Goal: Task Accomplishment & Management: Complete application form

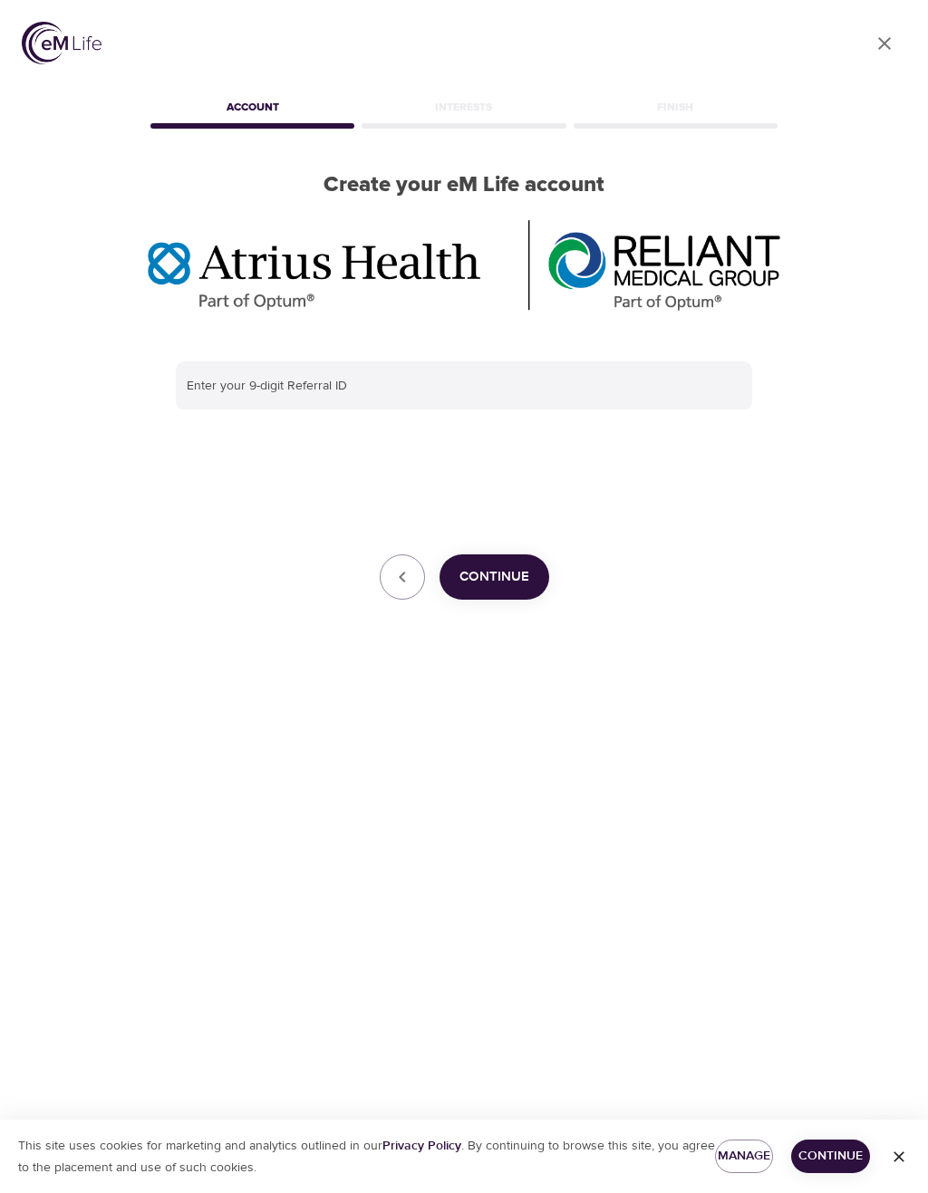
click at [237, 375] on input "text" at bounding box center [464, 385] width 576 height 49
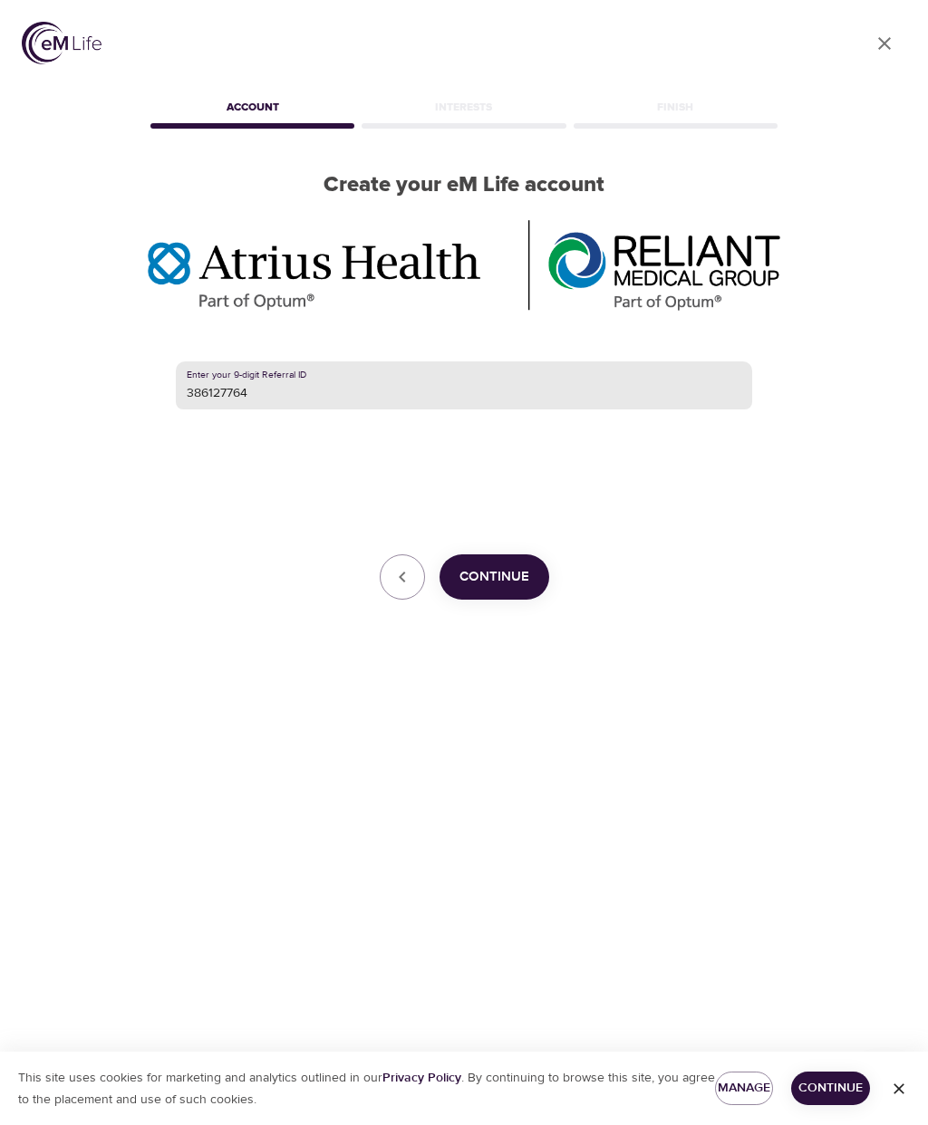
type input "386127764"
click at [519, 579] on span "Continue" at bounding box center [494, 577] width 70 height 24
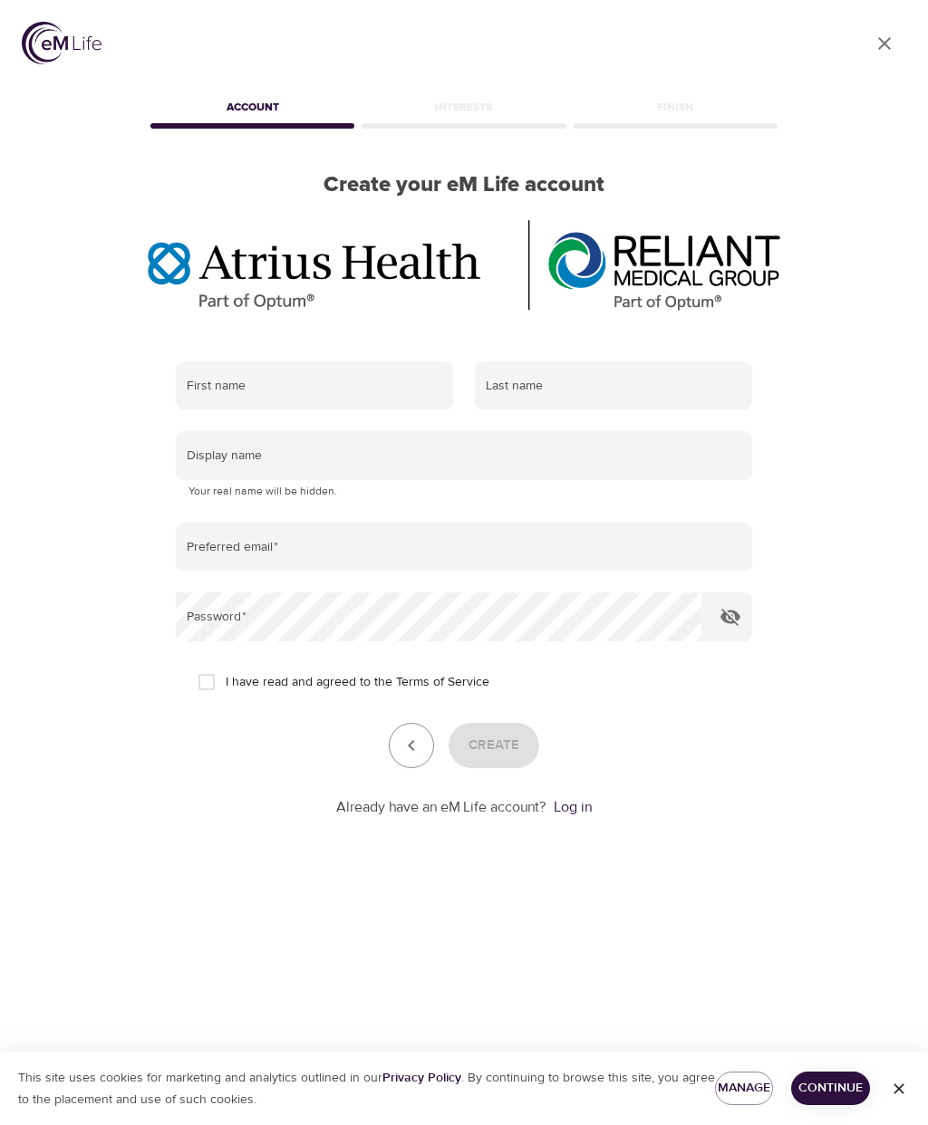
click at [282, 380] on input "text" at bounding box center [314, 385] width 277 height 49
type input "[PERSON_NAME]"
click at [581, 377] on input "text" at bounding box center [613, 385] width 277 height 49
type input "[PERSON_NAME]"
click at [257, 451] on input "text" at bounding box center [464, 455] width 576 height 49
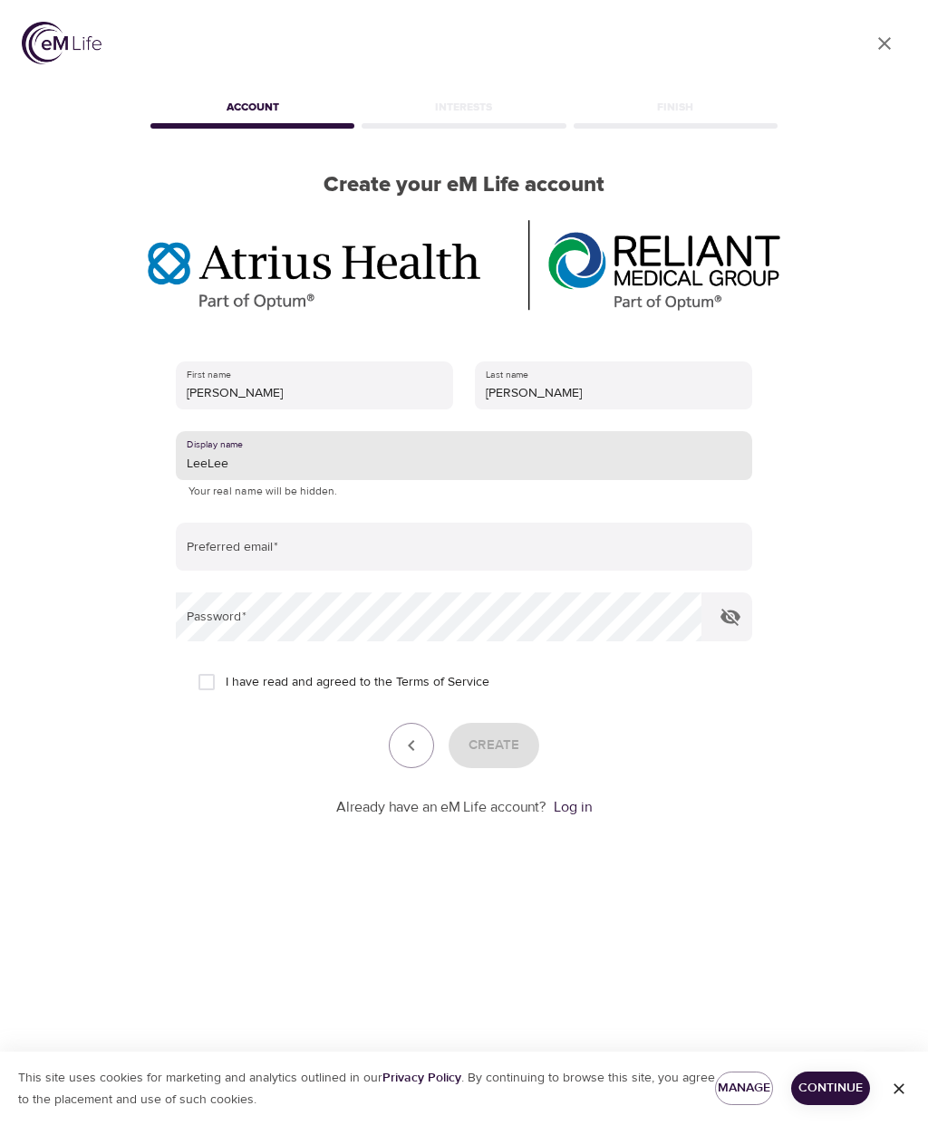
type input "LeeLee"
click at [303, 539] on input "email" at bounding box center [464, 547] width 576 height 49
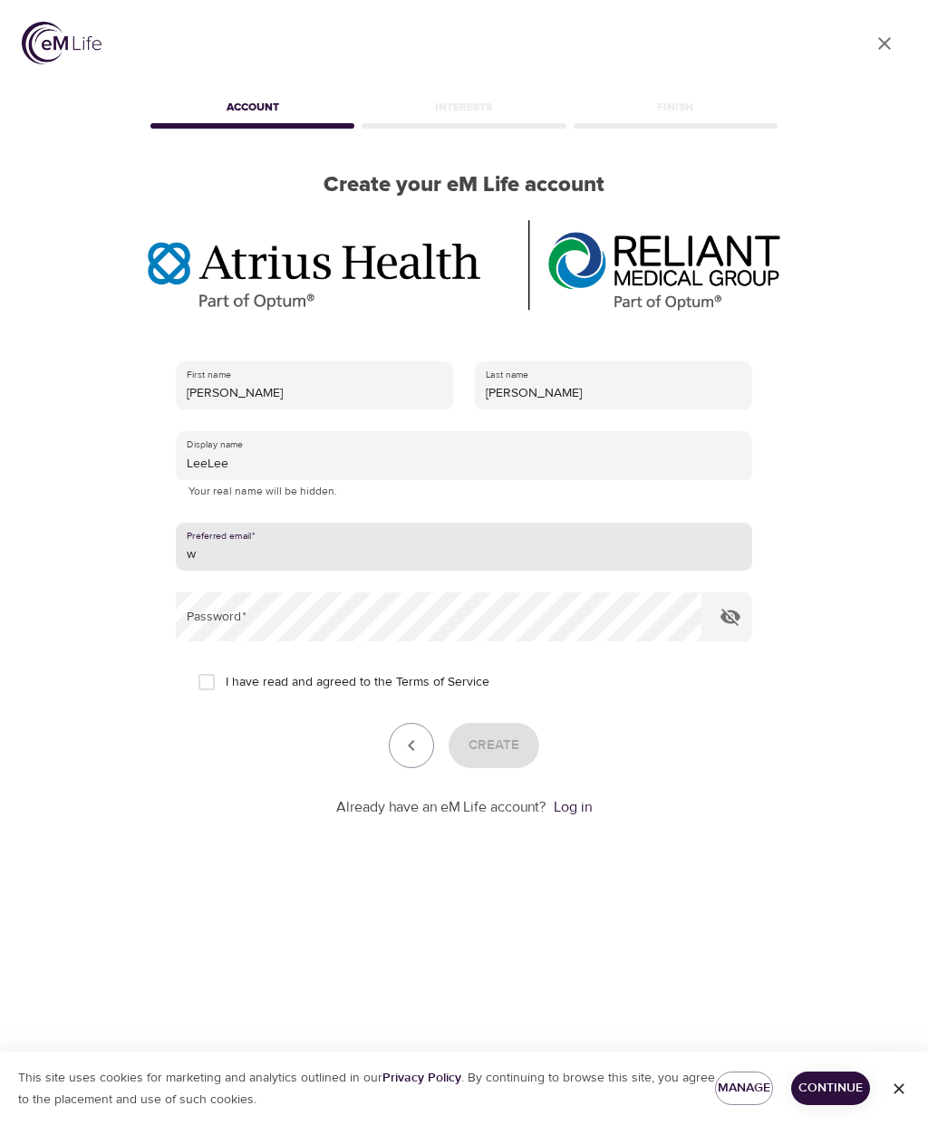
type input "[EMAIL_ADDRESS][PERSON_NAME][DOMAIN_NAME]"
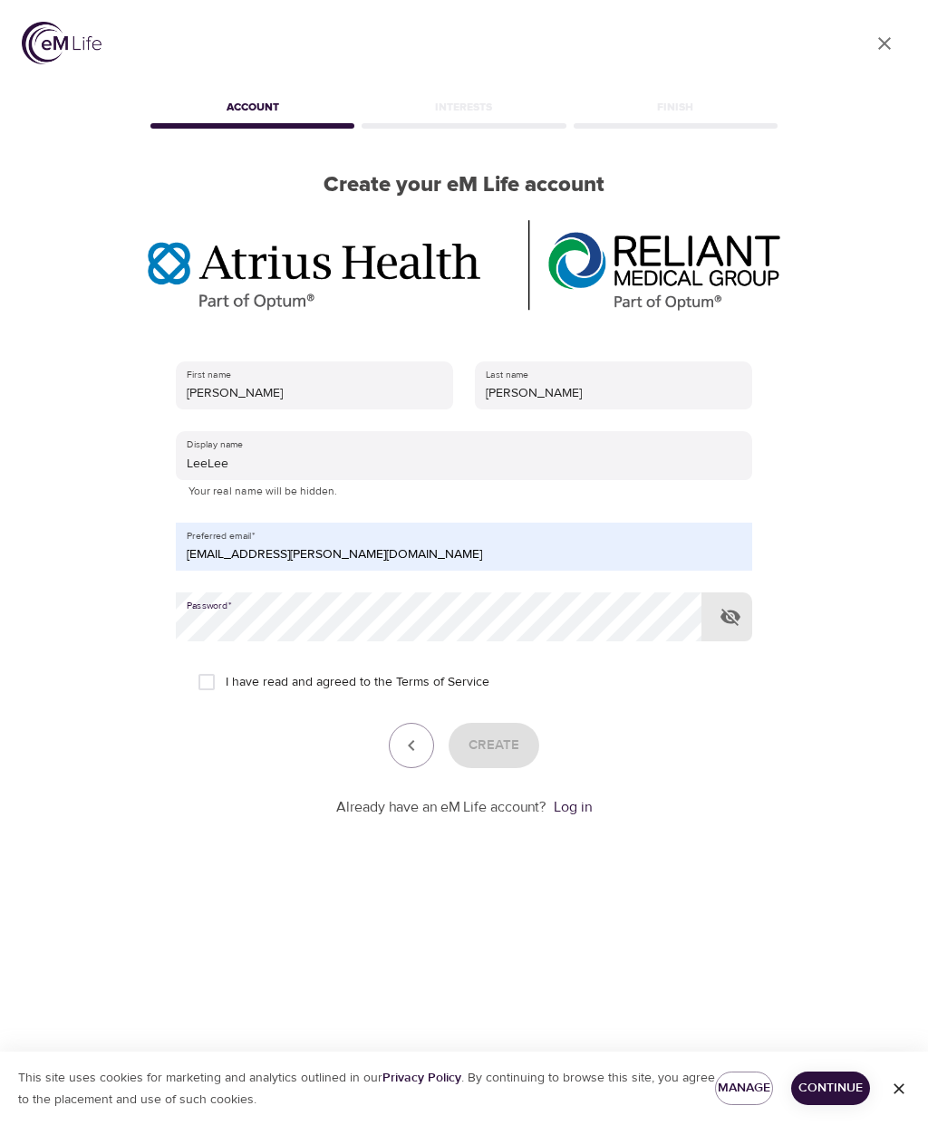
click at [736, 611] on icon "button" at bounding box center [730, 617] width 20 height 17
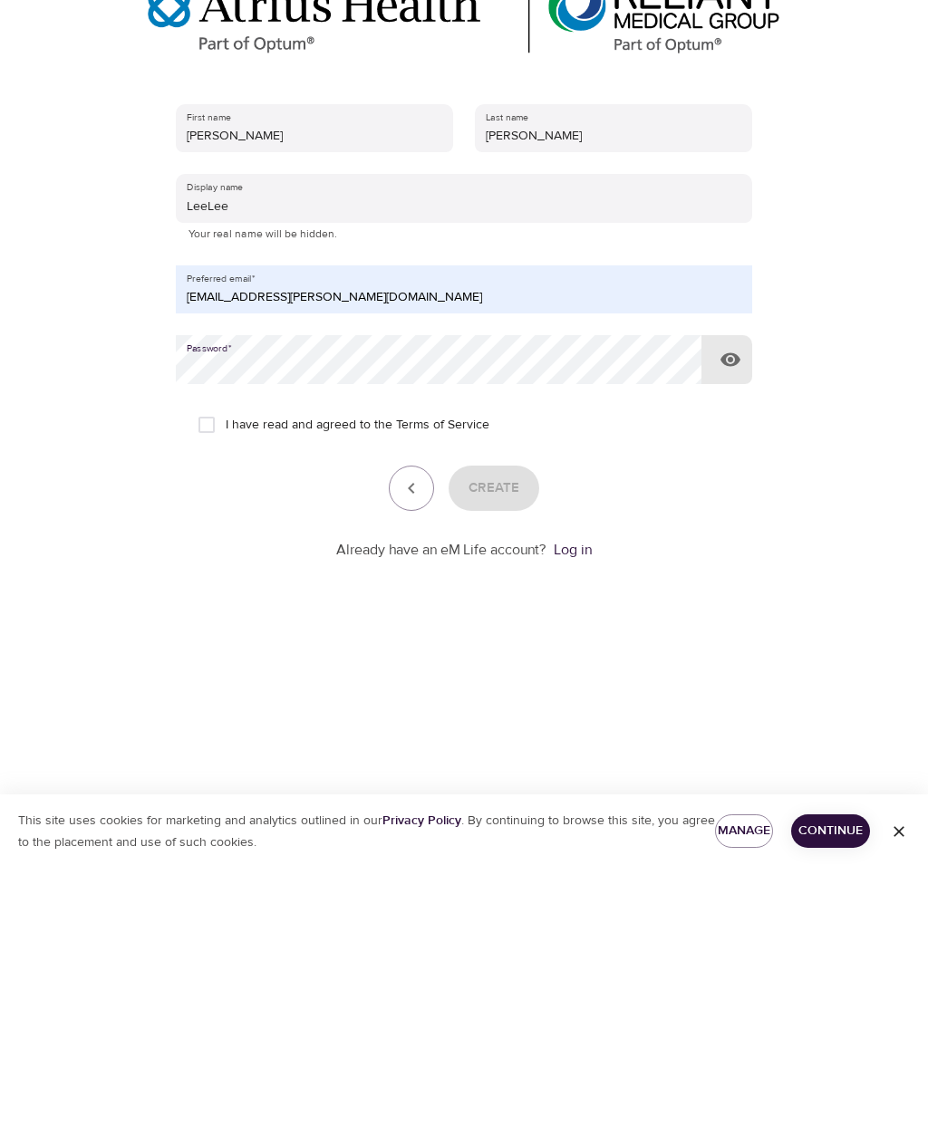
click at [208, 663] on input "I have read and agreed to the Terms of Service" at bounding box center [207, 682] width 38 height 38
checkbox input "true"
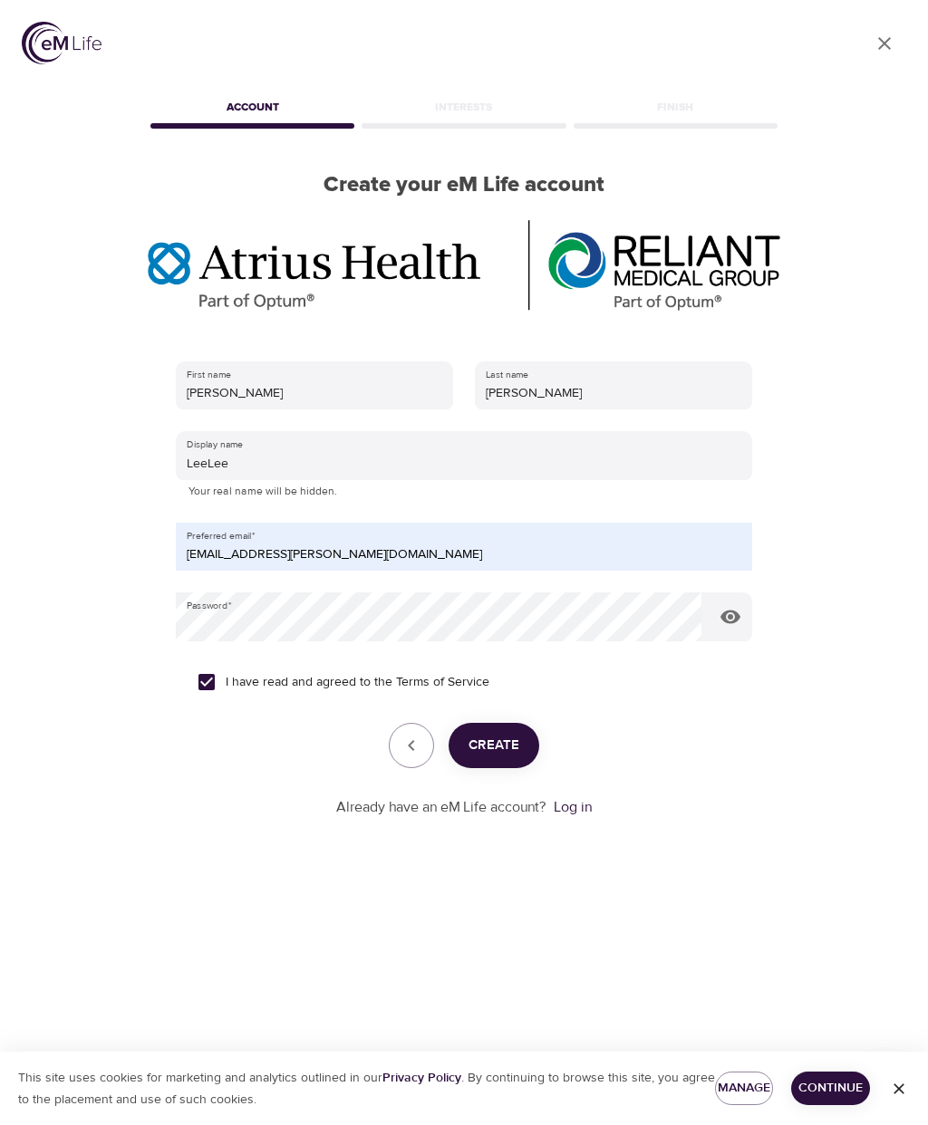
click at [509, 734] on span "Create" at bounding box center [493, 746] width 51 height 24
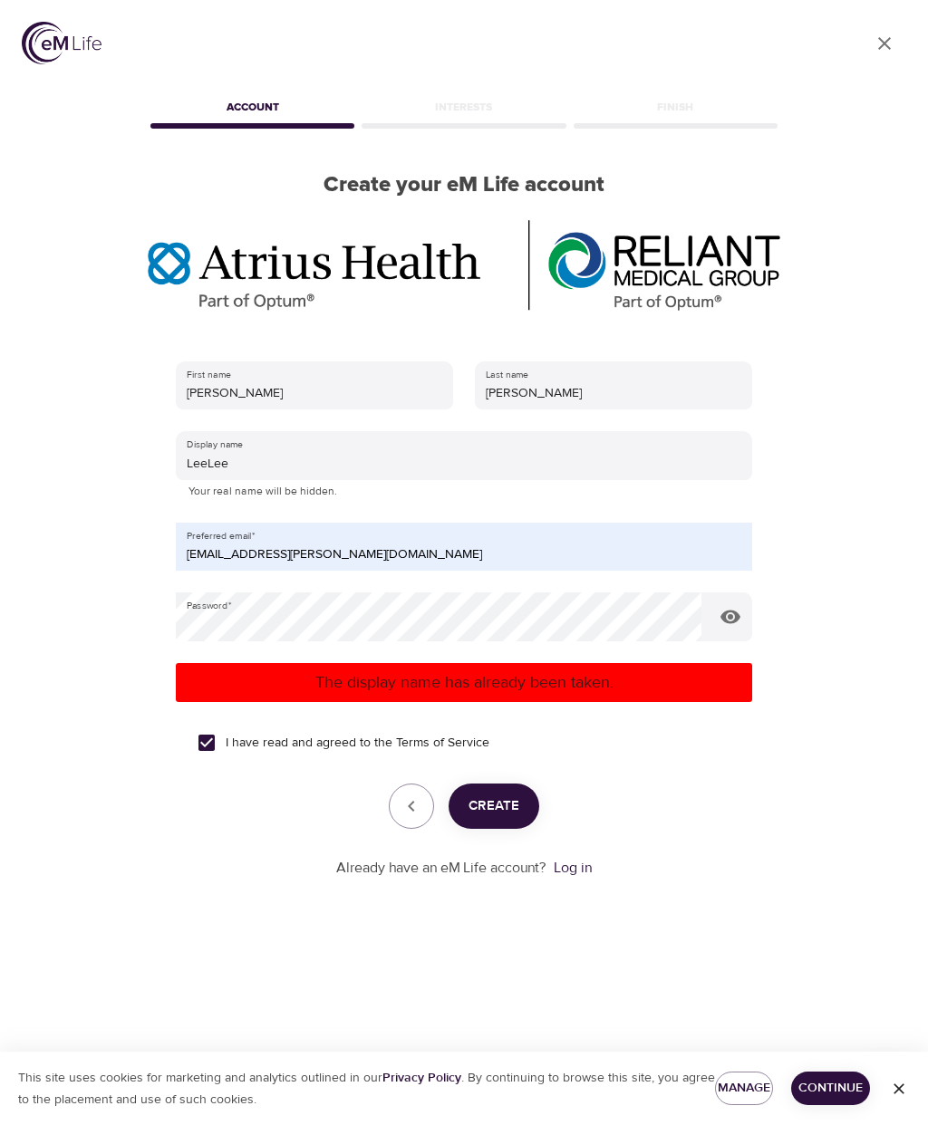
click at [255, 431] on input "LeeLee" at bounding box center [464, 455] width 576 height 49
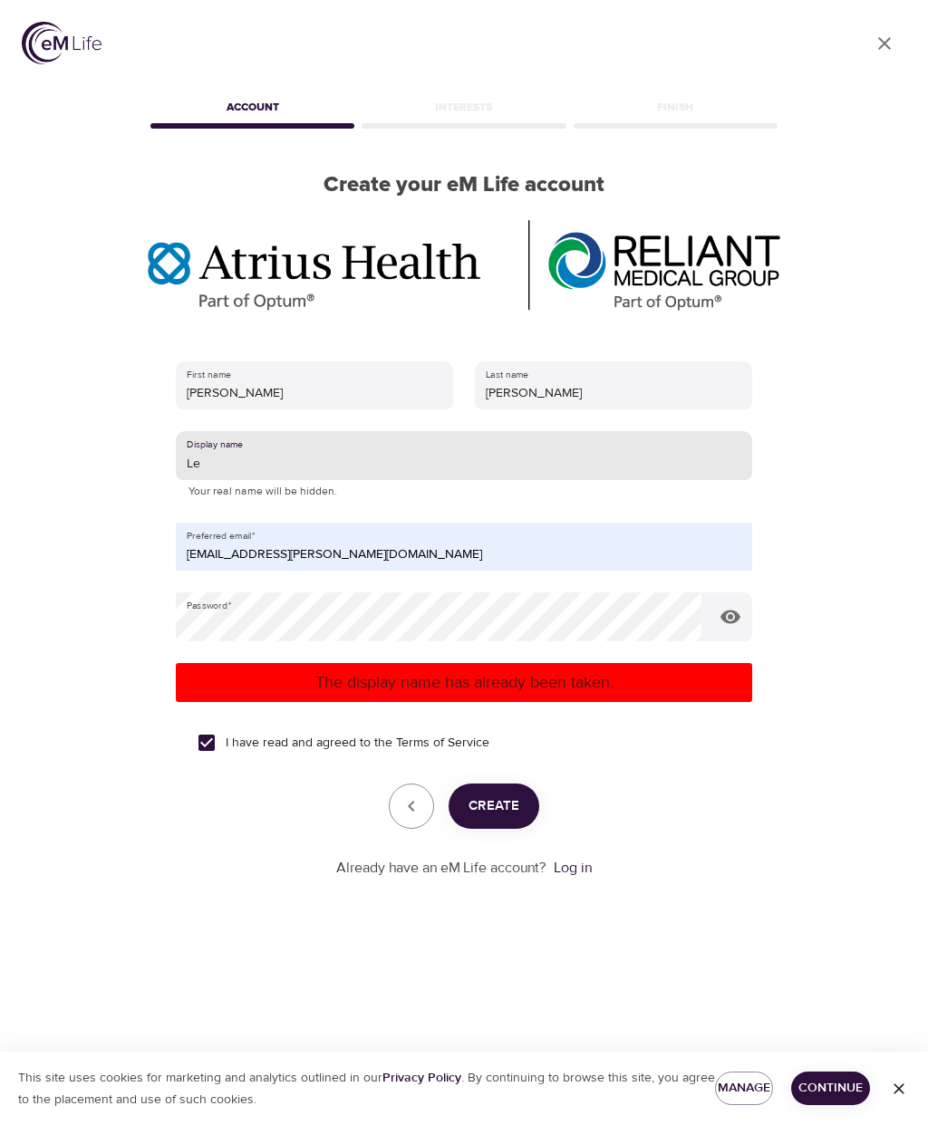
type input "L"
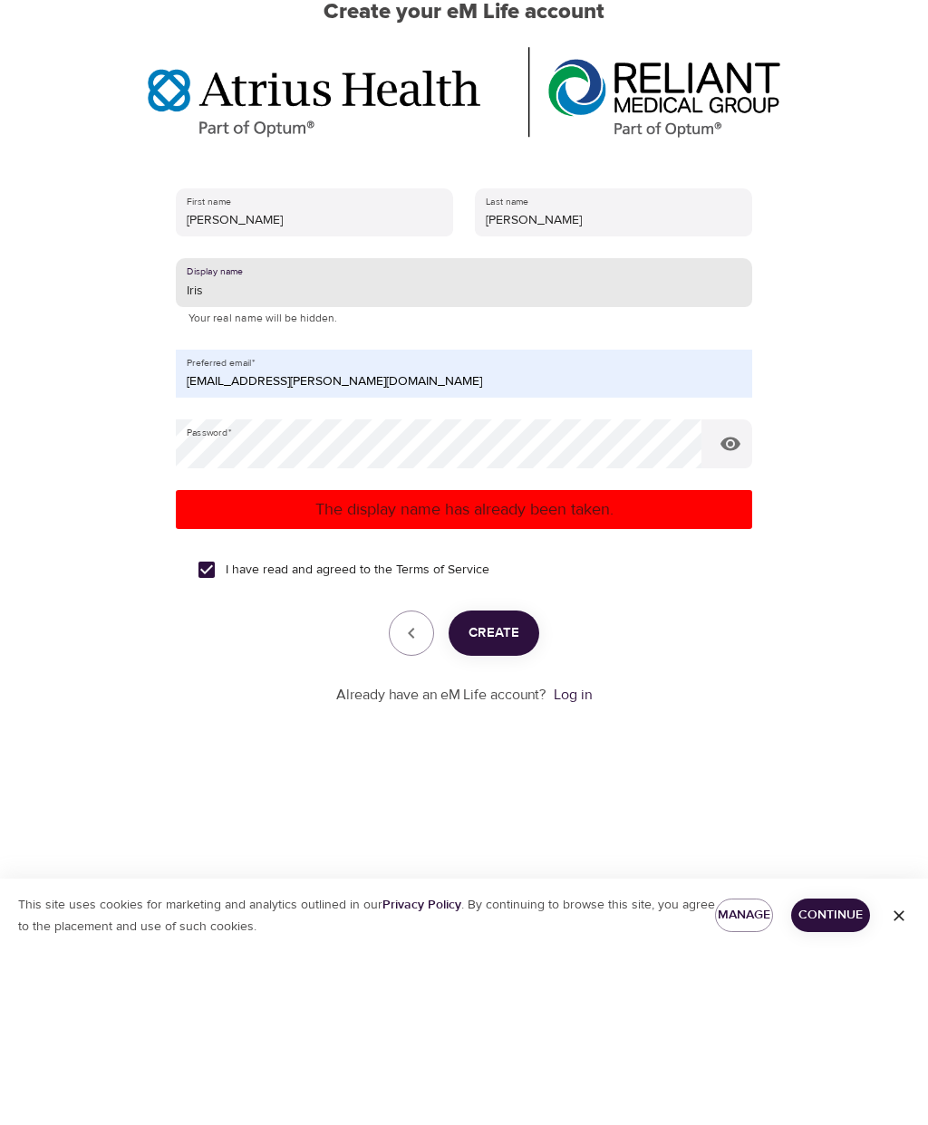
click at [504, 794] on span "Create" at bounding box center [493, 806] width 51 height 24
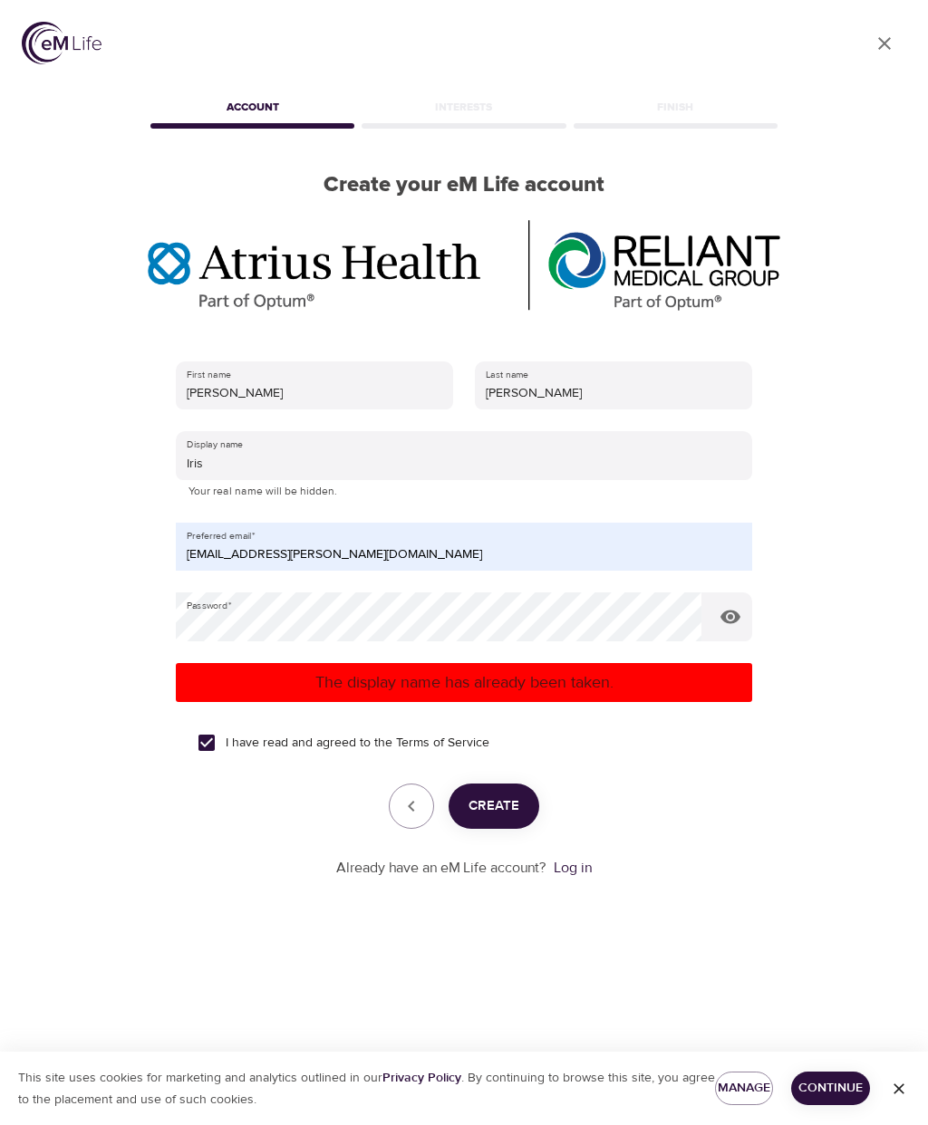
click at [226, 431] on input "Iris" at bounding box center [464, 455] width 576 height 49
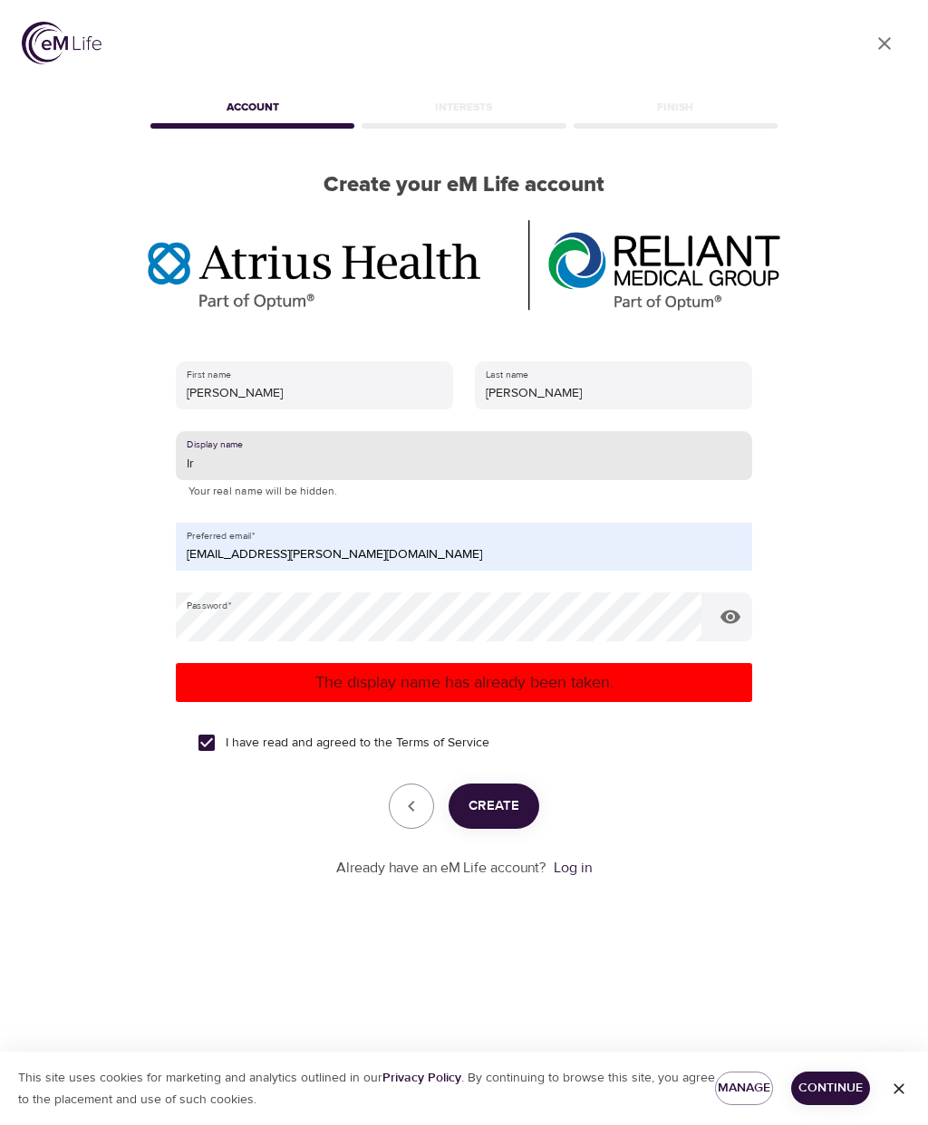
type input "I"
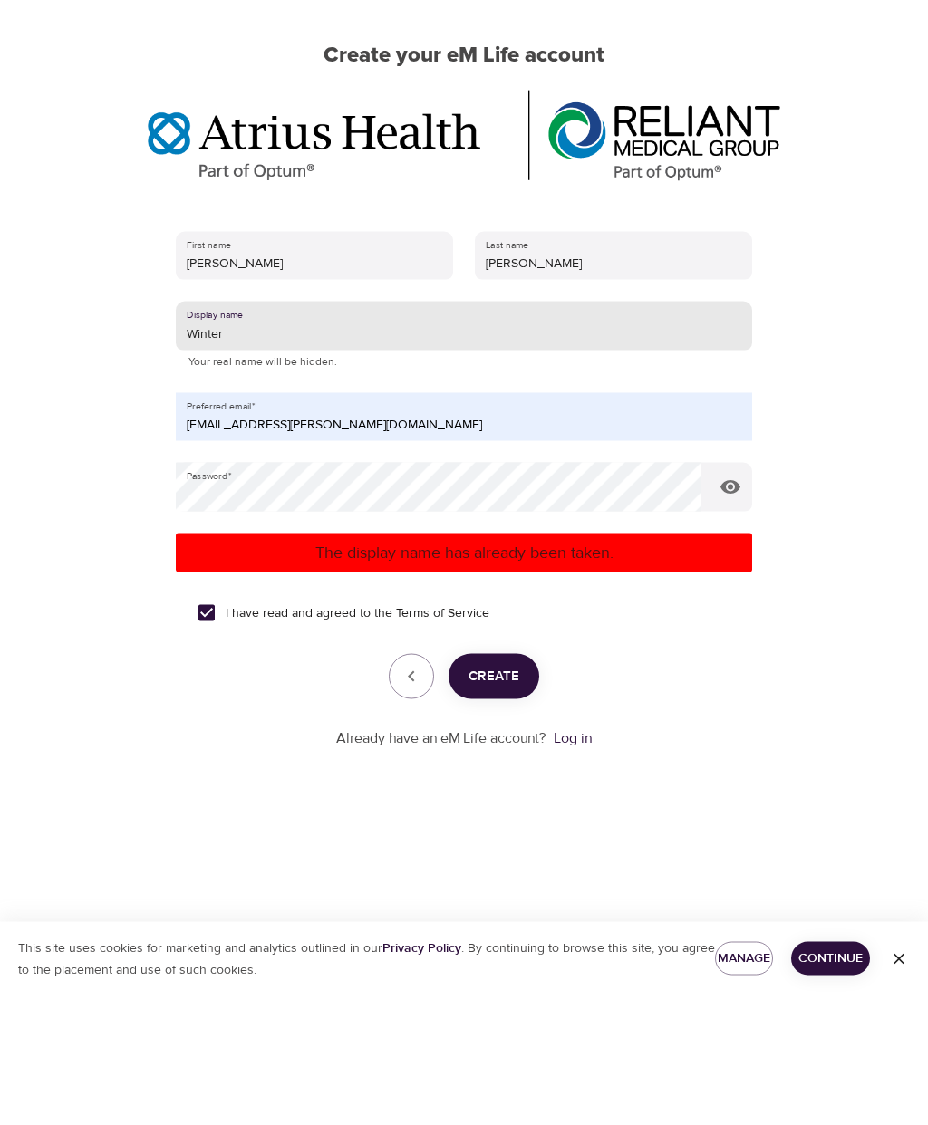
click at [504, 794] on span "Create" at bounding box center [493, 806] width 51 height 24
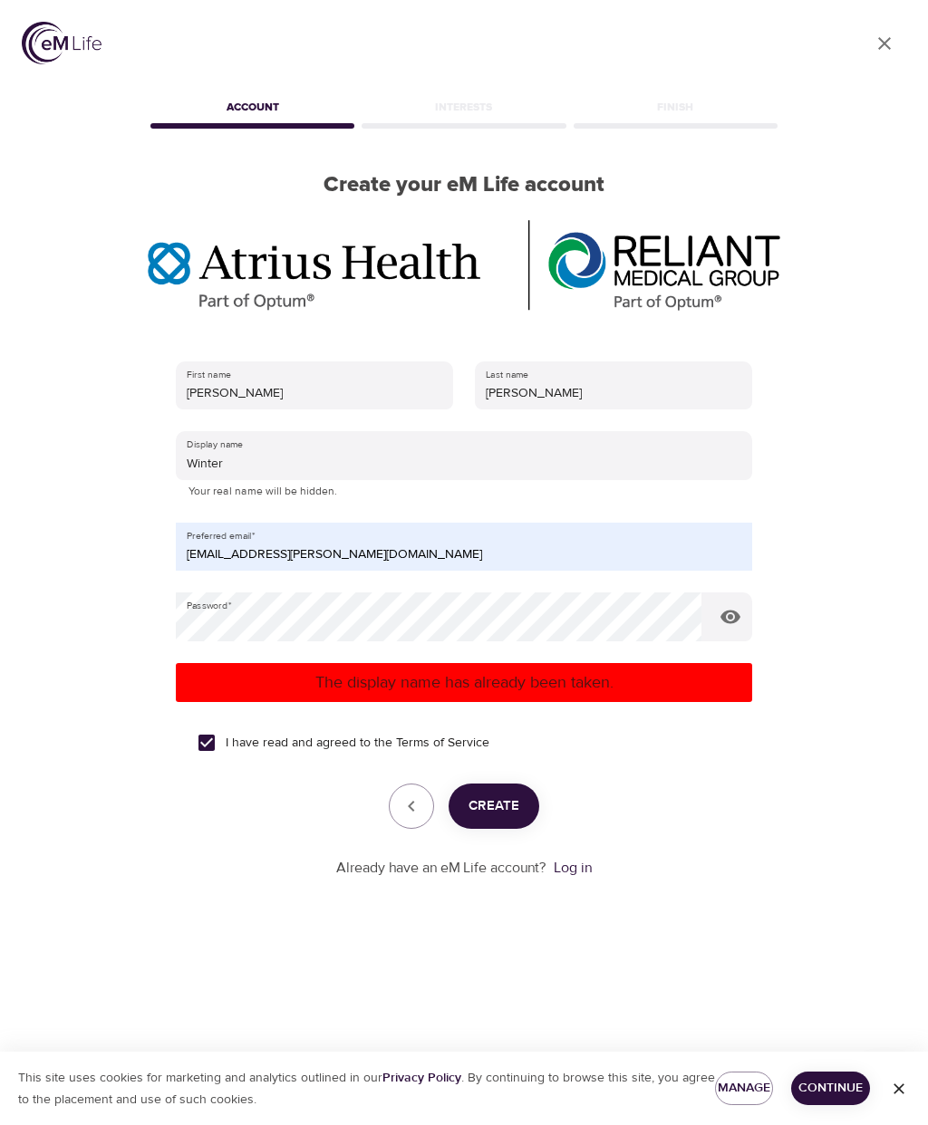
click at [242, 431] on input "Winter" at bounding box center [464, 455] width 576 height 49
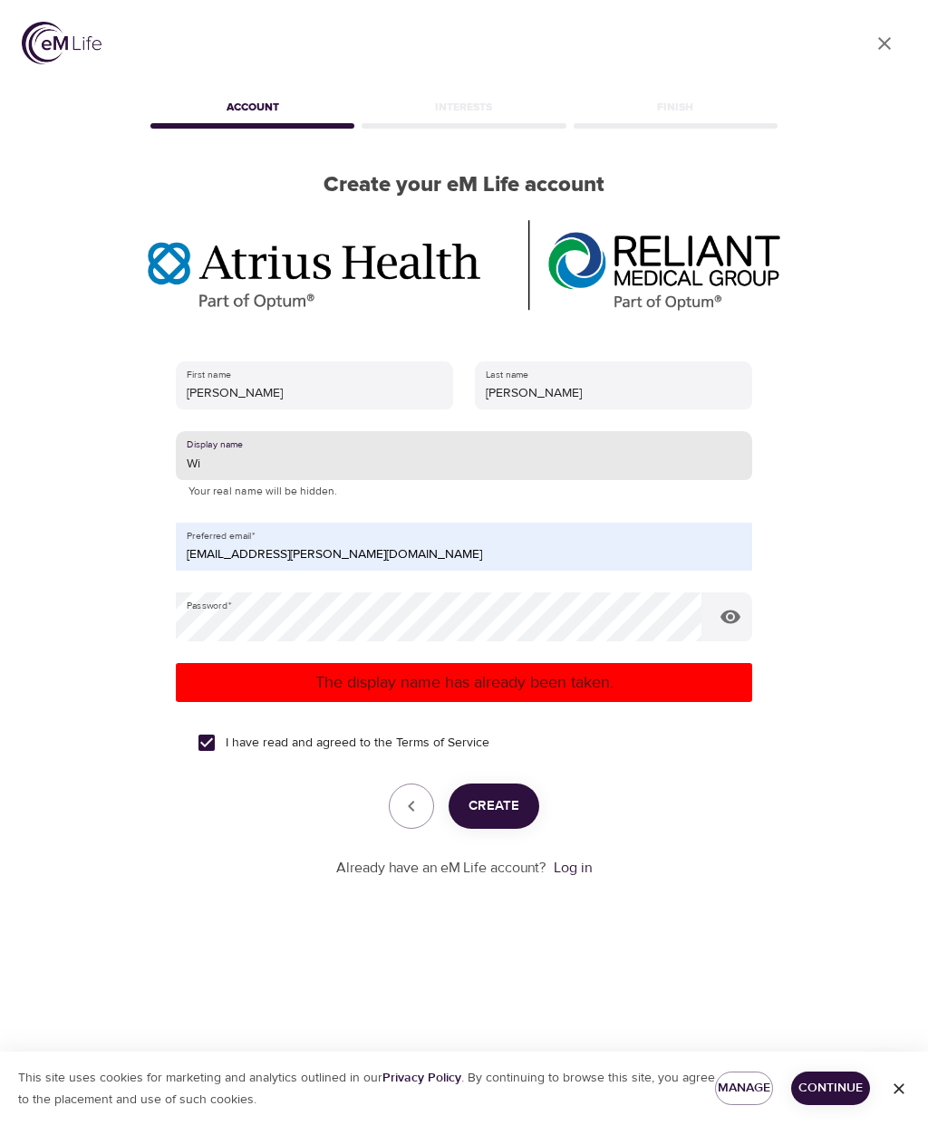
type input "W"
type input "O"
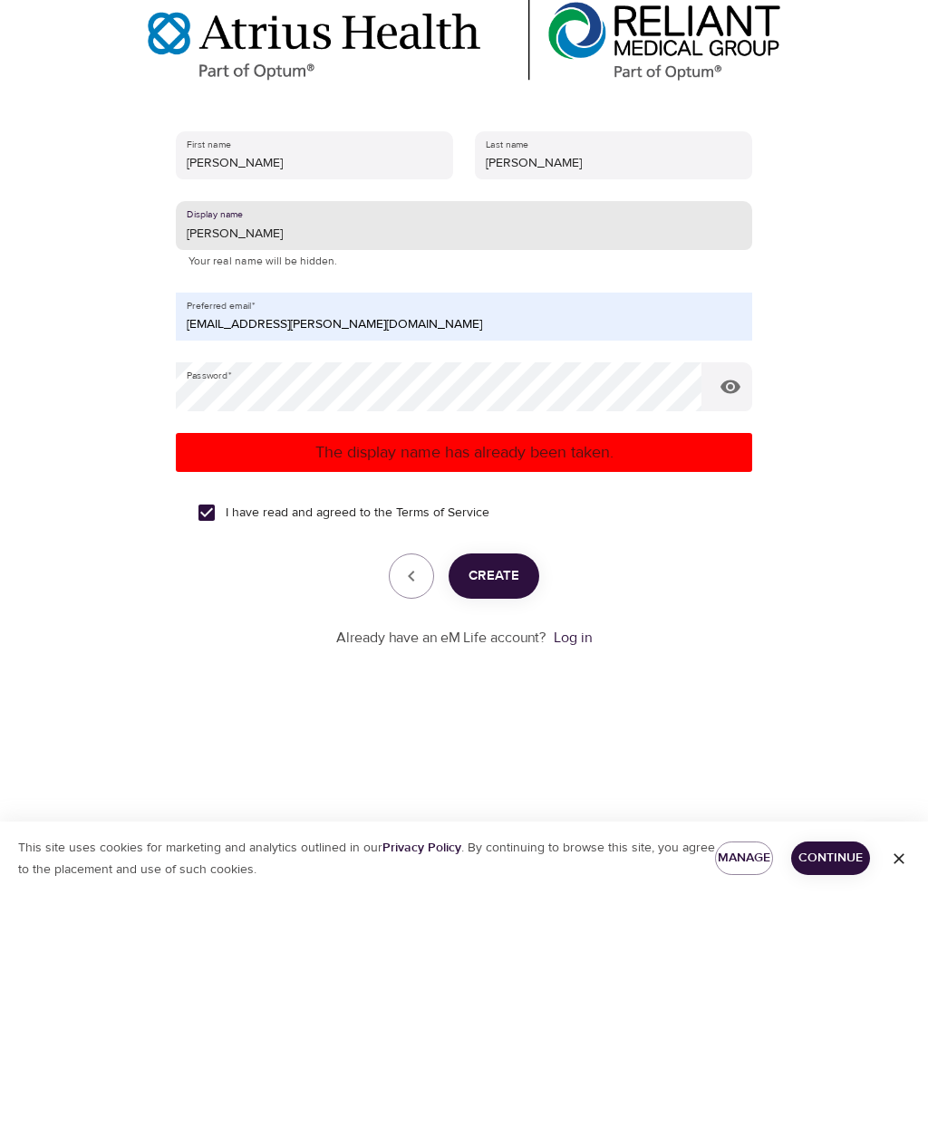
click at [508, 794] on span "Create" at bounding box center [493, 806] width 51 height 24
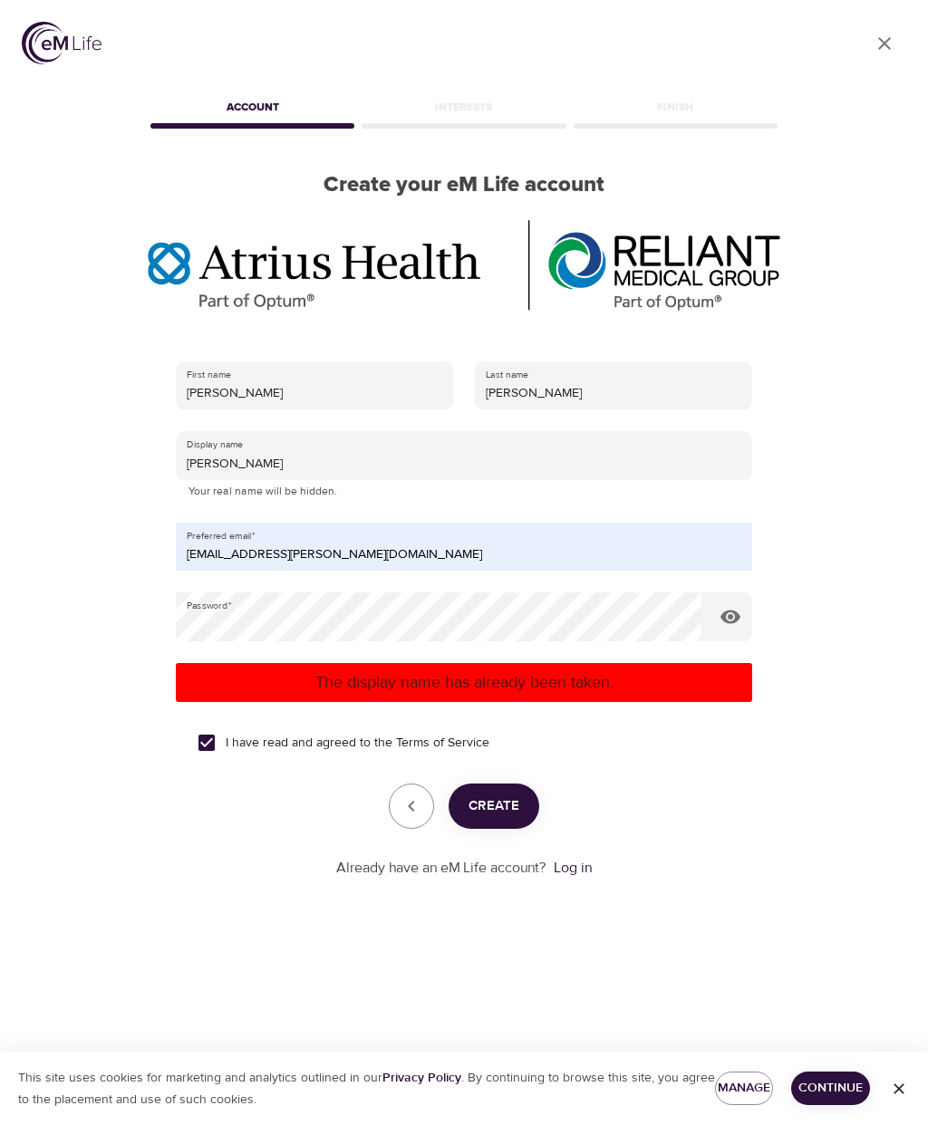
click at [222, 431] on input "[PERSON_NAME]" at bounding box center [464, 455] width 576 height 49
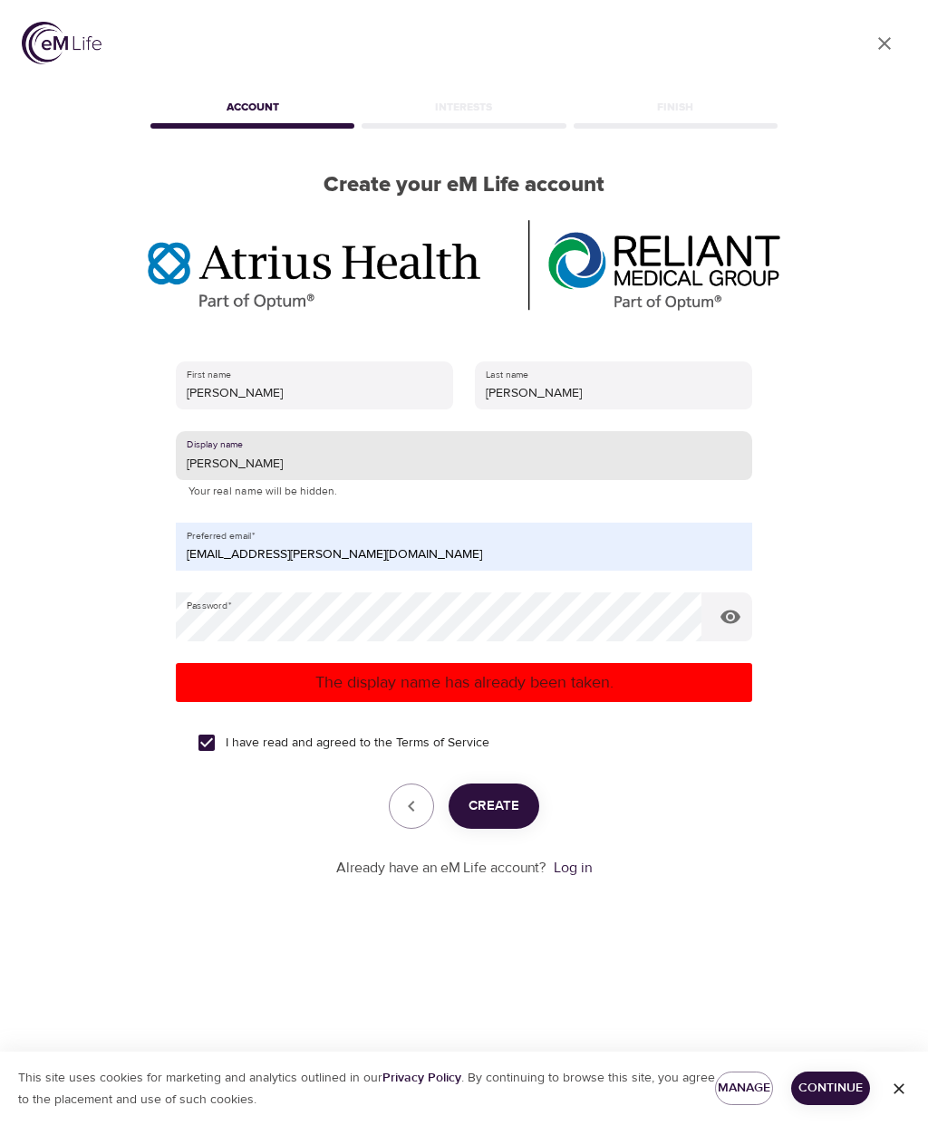
click at [222, 431] on input "[PERSON_NAME]" at bounding box center [464, 455] width 576 height 49
click at [203, 431] on input "[PERSON_NAME]" at bounding box center [464, 455] width 576 height 49
click at [321, 431] on input "[PERSON_NAME]" at bounding box center [464, 455] width 576 height 49
click at [400, 431] on input "[PERSON_NAME]" at bounding box center [464, 455] width 576 height 49
type input "L"
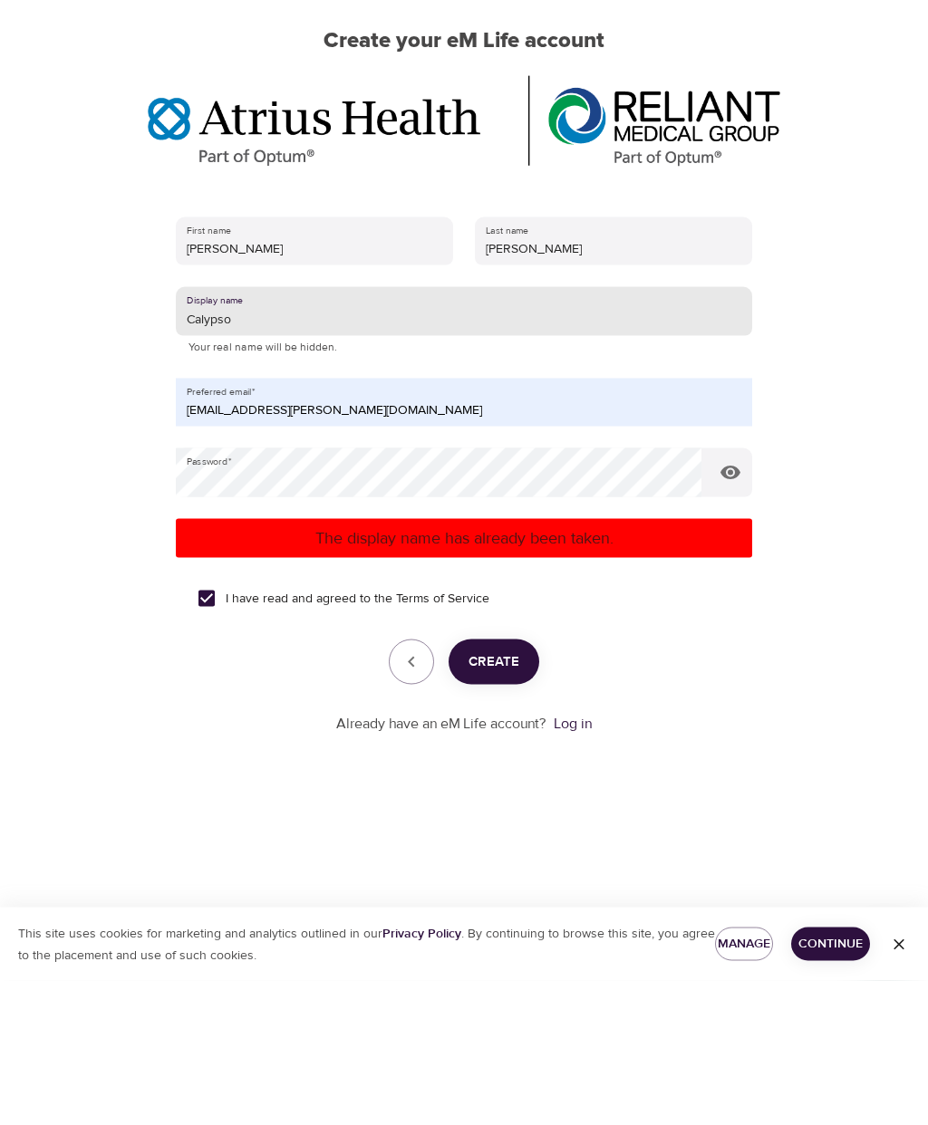
type input "Calypso"
click at [499, 794] on span "Create" at bounding box center [493, 806] width 51 height 24
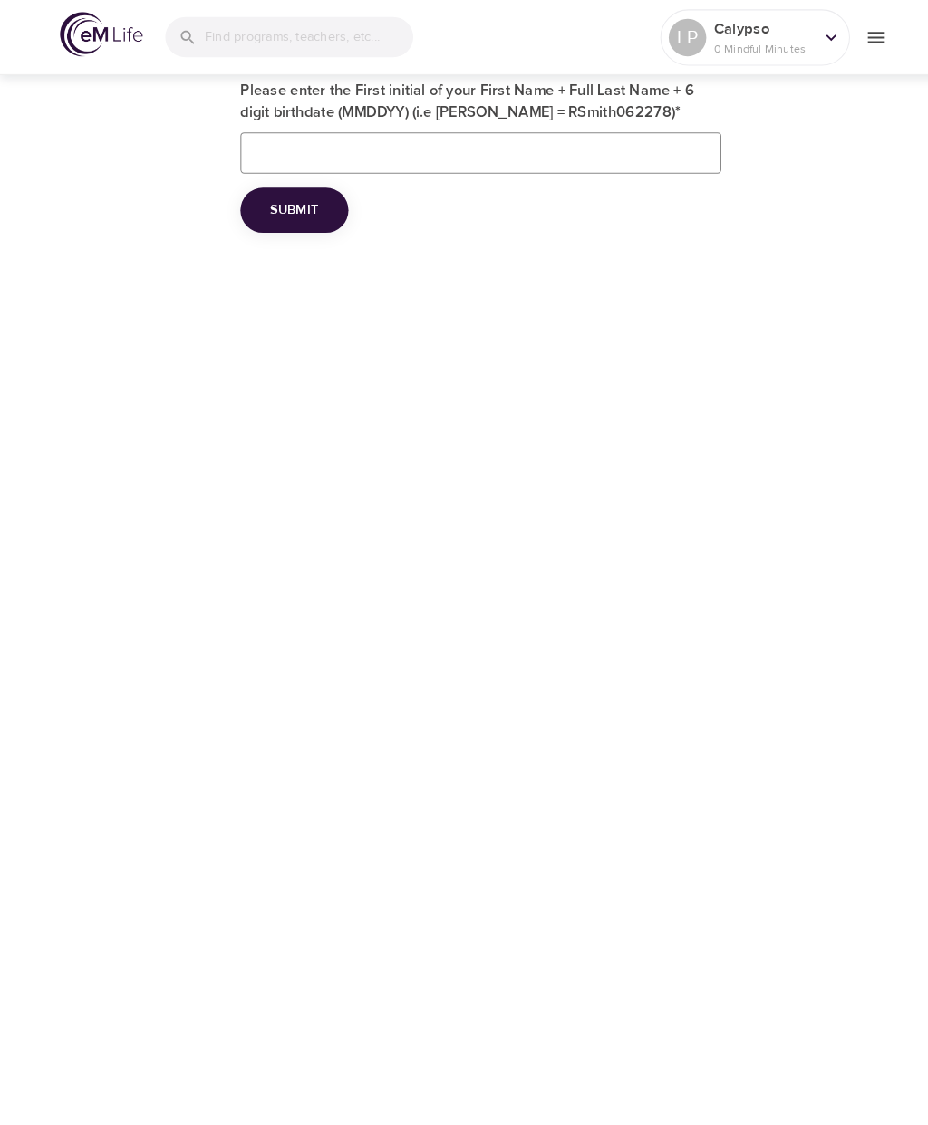
click at [265, 139] on input "Please enter the First initial of your First Name + Full Last Name + 6 digit bi…" at bounding box center [464, 148] width 464 height 40
type input "LP042959"
click at [303, 195] on span "Submit" at bounding box center [284, 203] width 46 height 23
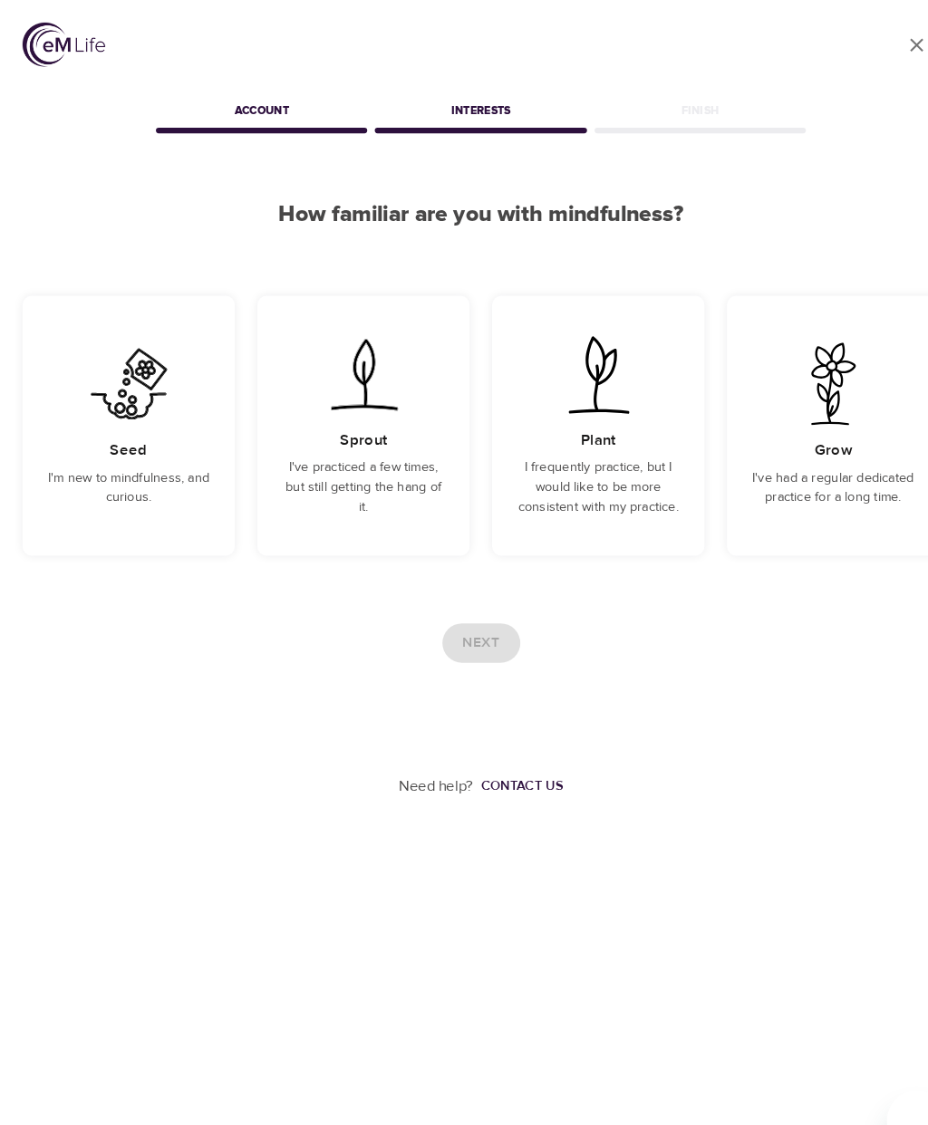
click at [138, 441] on h5 "Seed" at bounding box center [124, 434] width 36 height 19
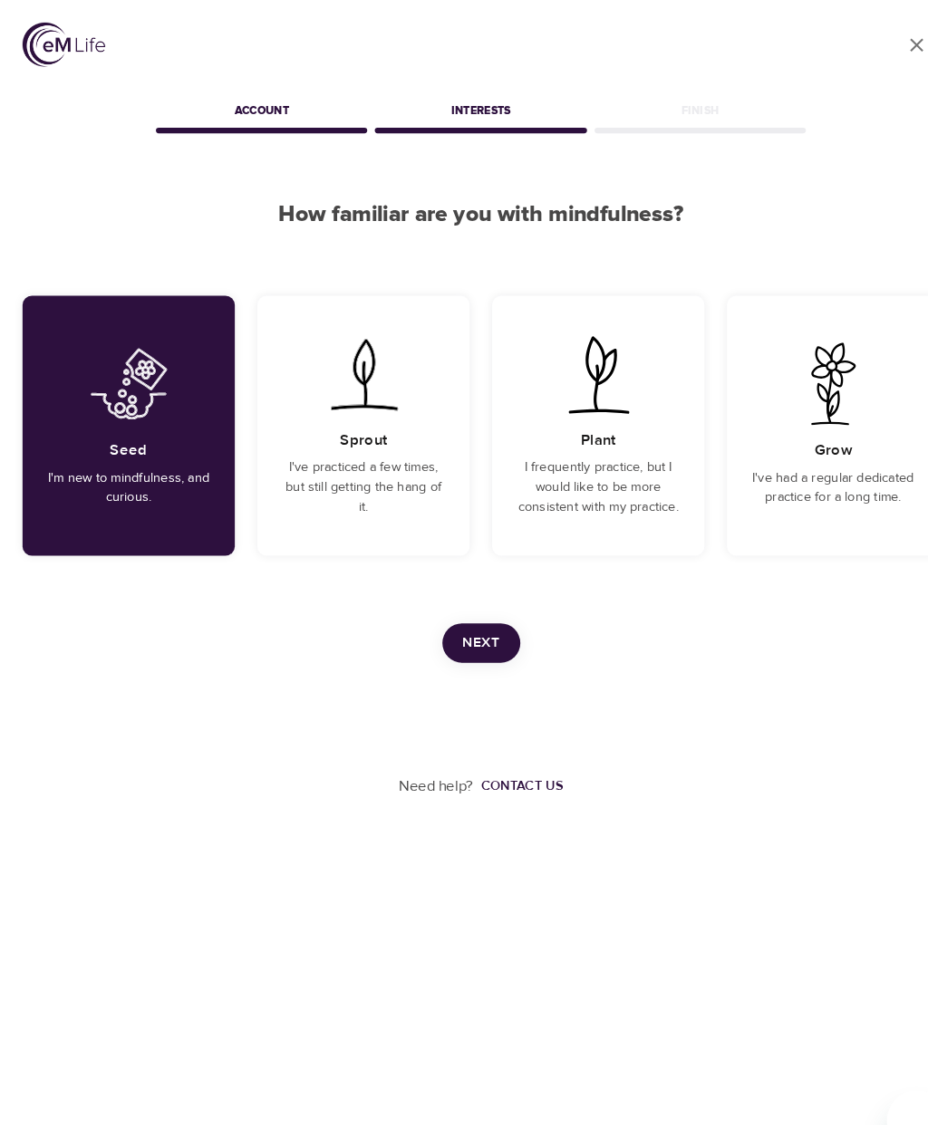
click at [475, 623] on span "Next" at bounding box center [464, 621] width 35 height 24
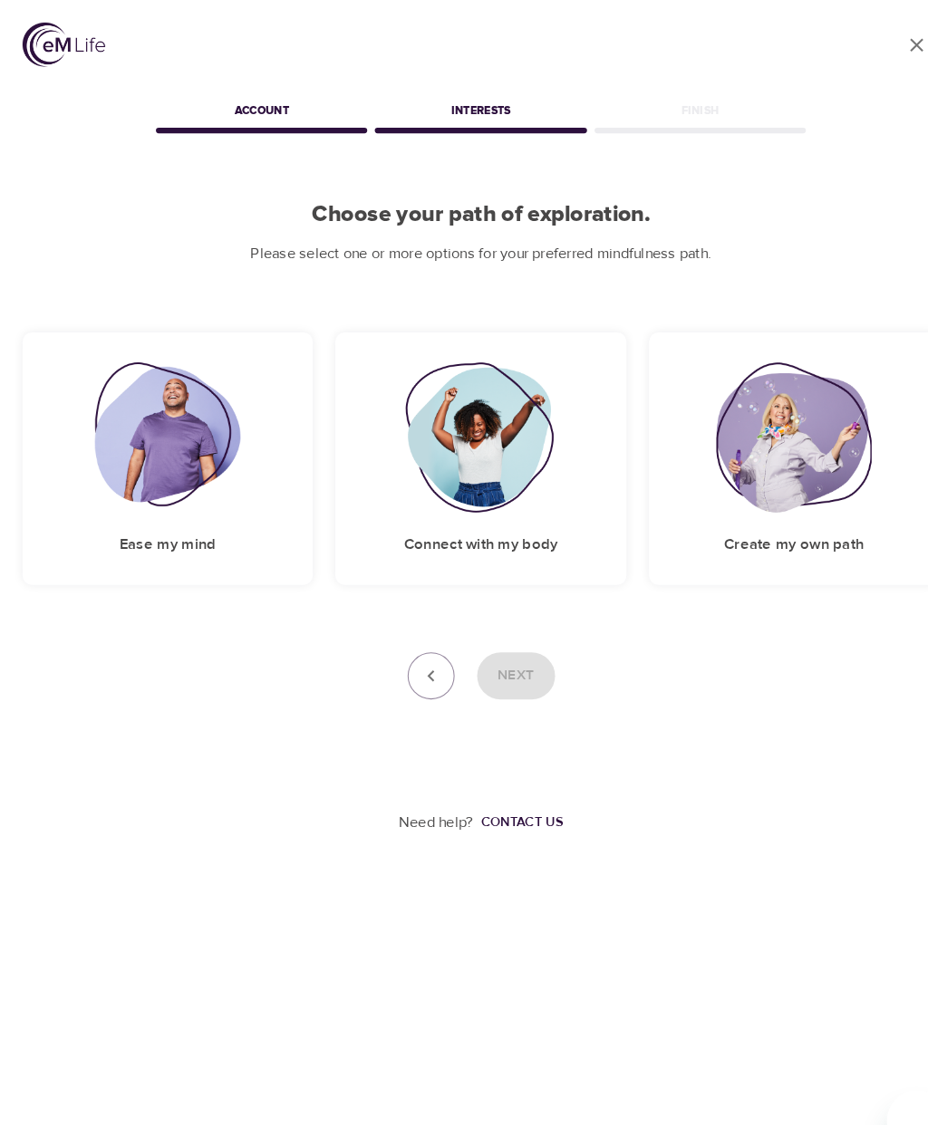
click at [178, 422] on img at bounding box center [161, 422] width 140 height 145
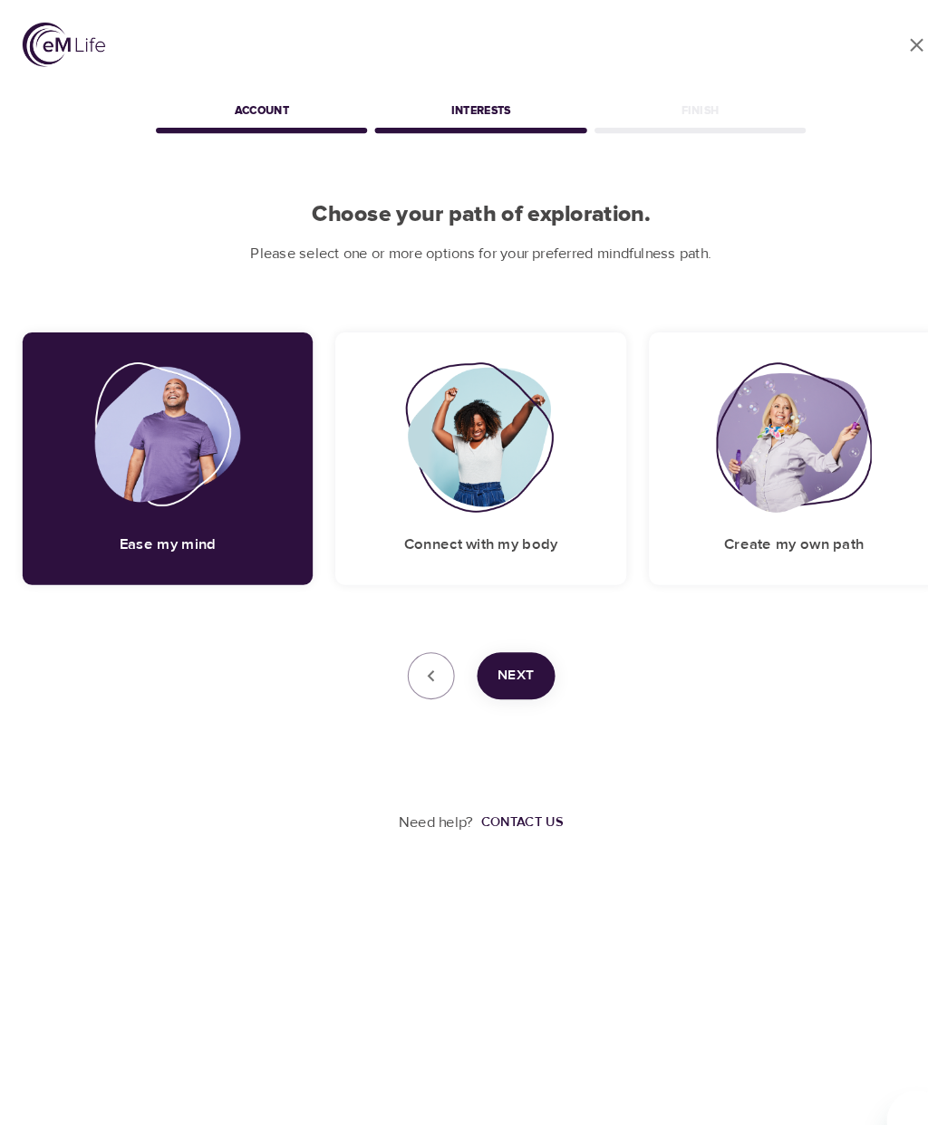
click at [476, 453] on img at bounding box center [463, 422] width 147 height 145
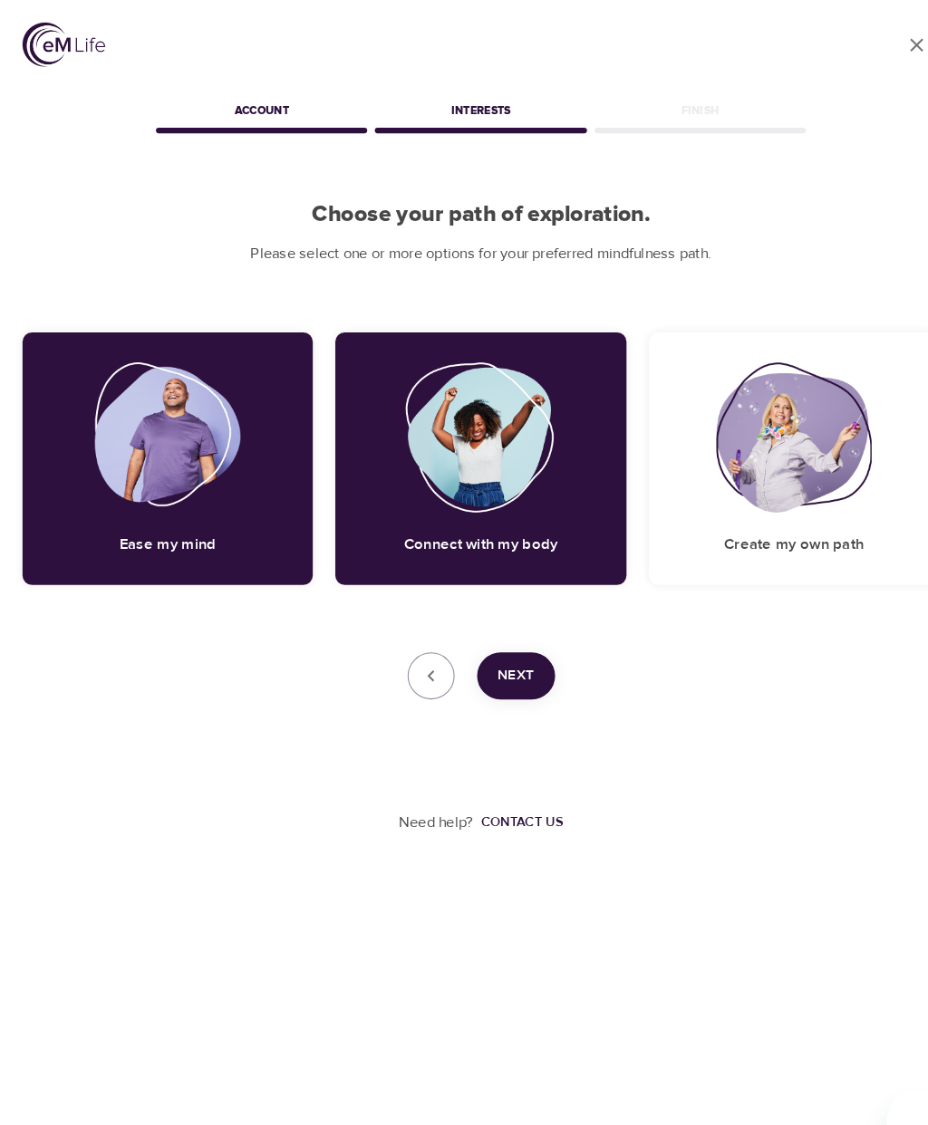
click at [505, 643] on span "Next" at bounding box center [497, 652] width 35 height 24
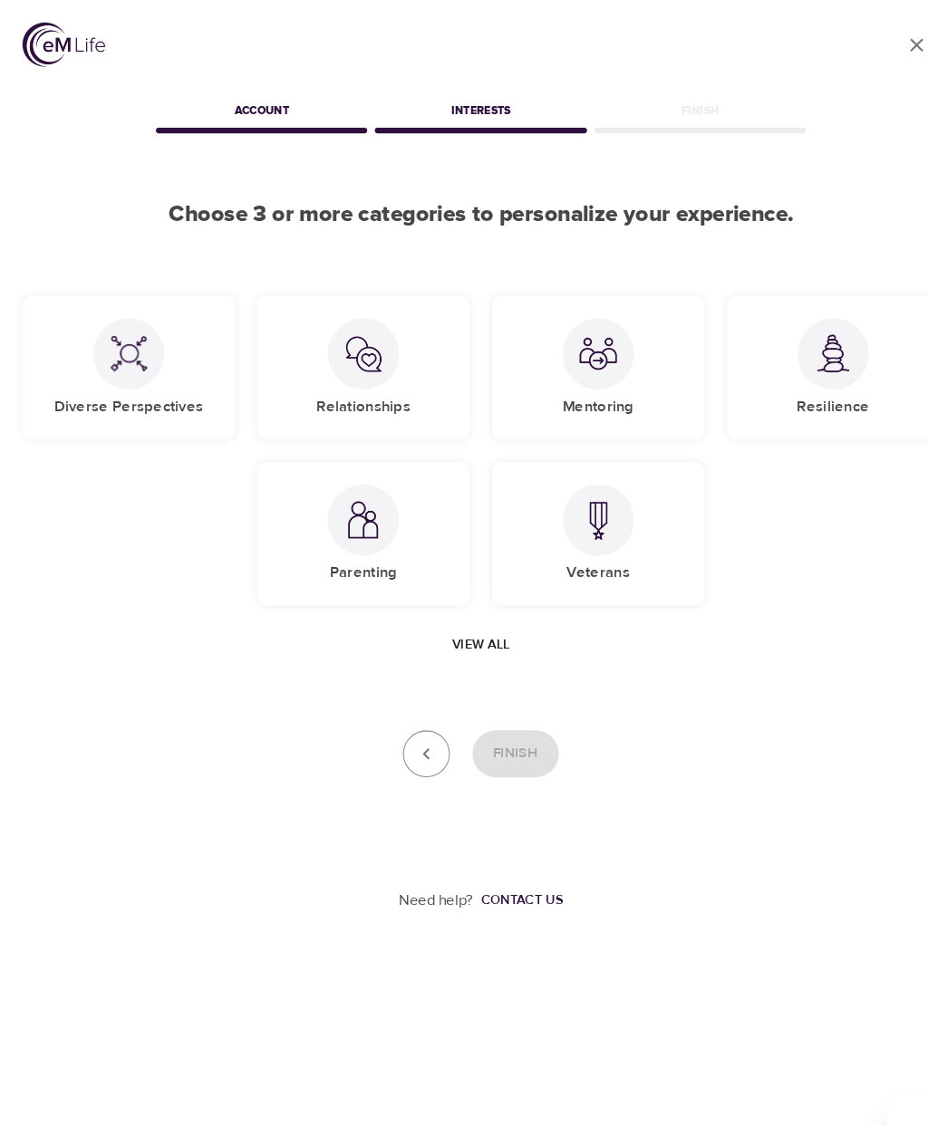
click at [353, 348] on img at bounding box center [350, 341] width 36 height 36
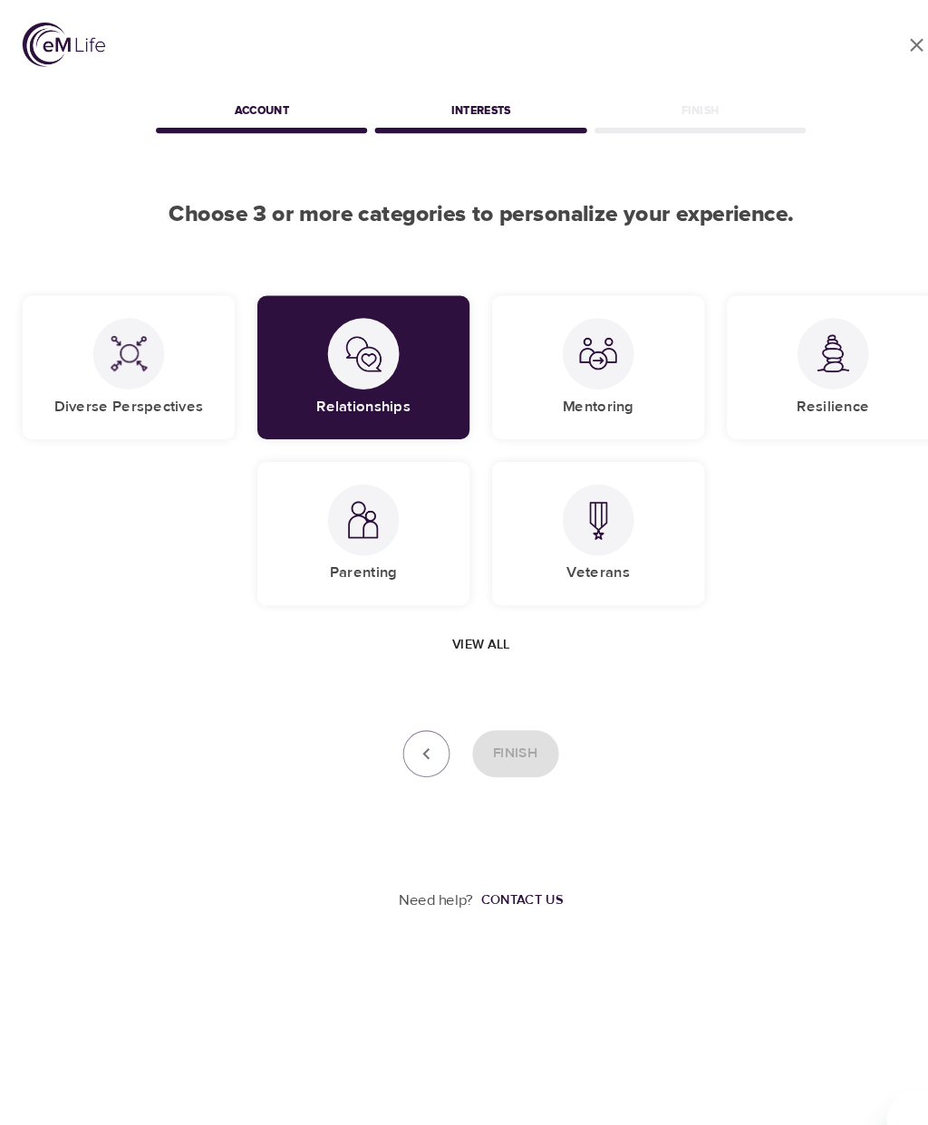
click at [551, 319] on div at bounding box center [577, 341] width 69 height 69
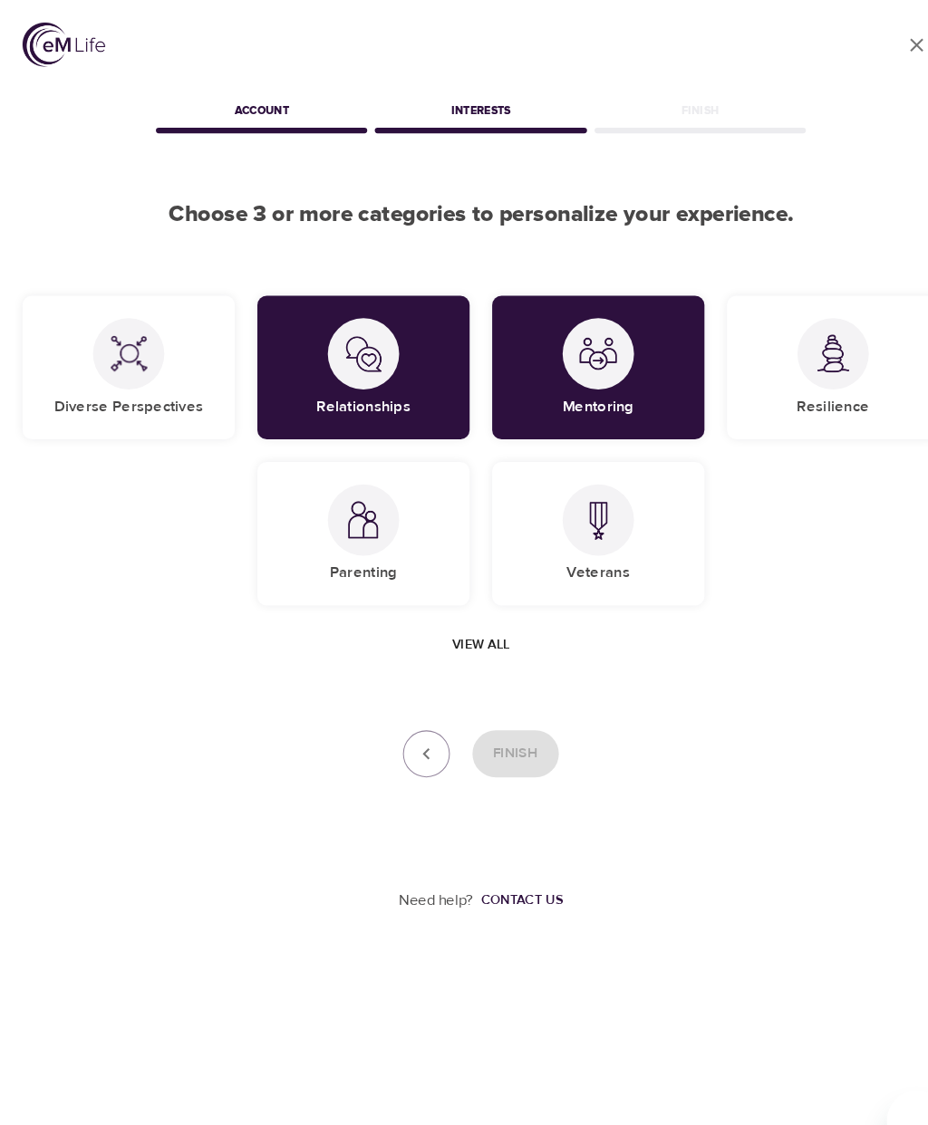
click at [793, 357] on img at bounding box center [803, 341] width 36 height 37
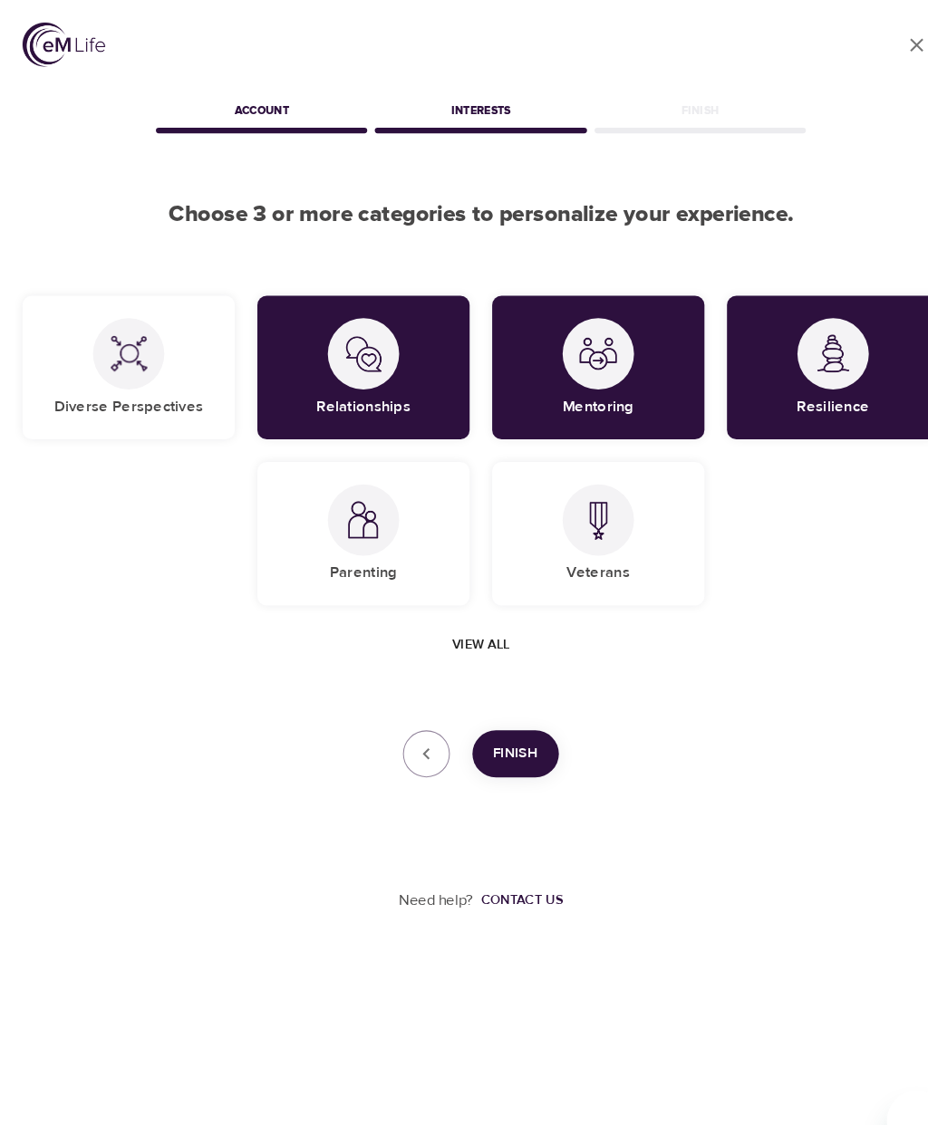
click at [471, 622] on span "View all" at bounding box center [464, 622] width 55 height 23
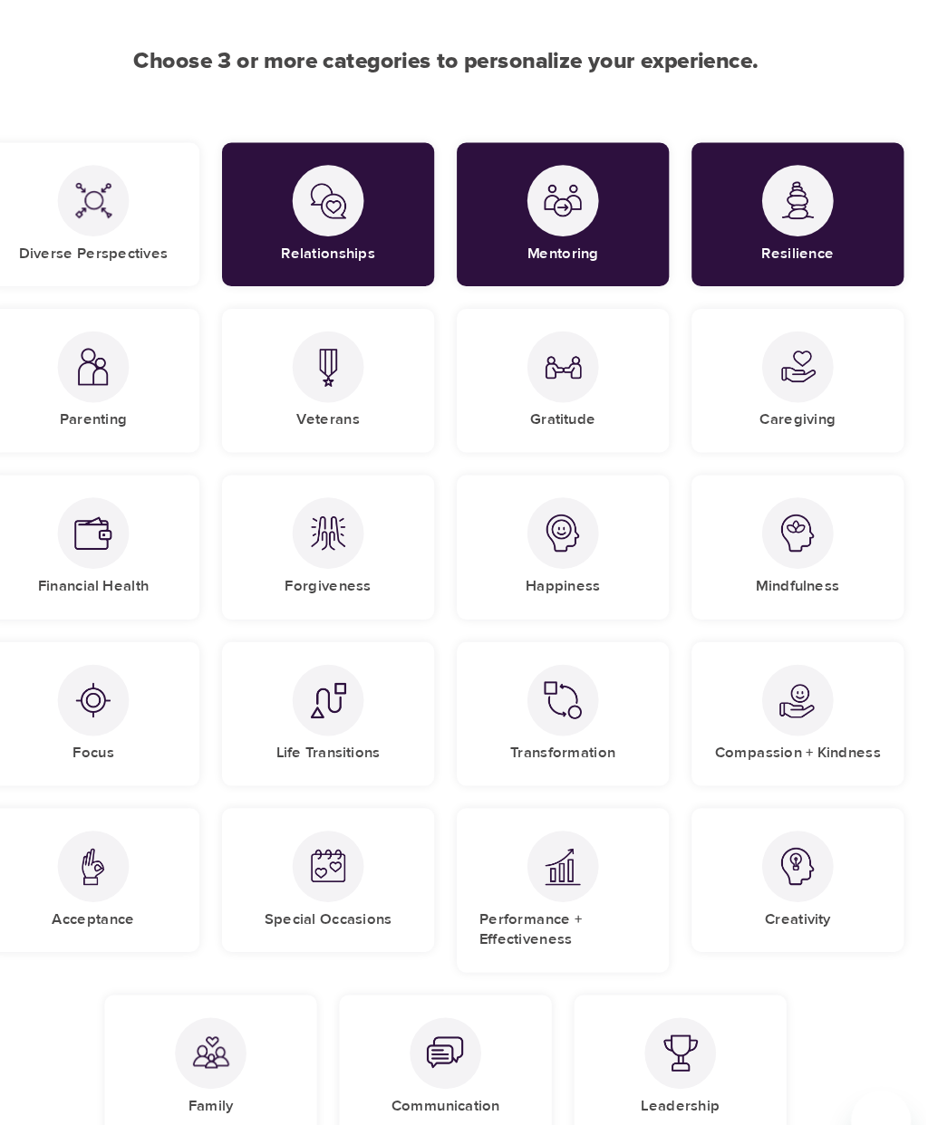
scroll to position [148, 0]
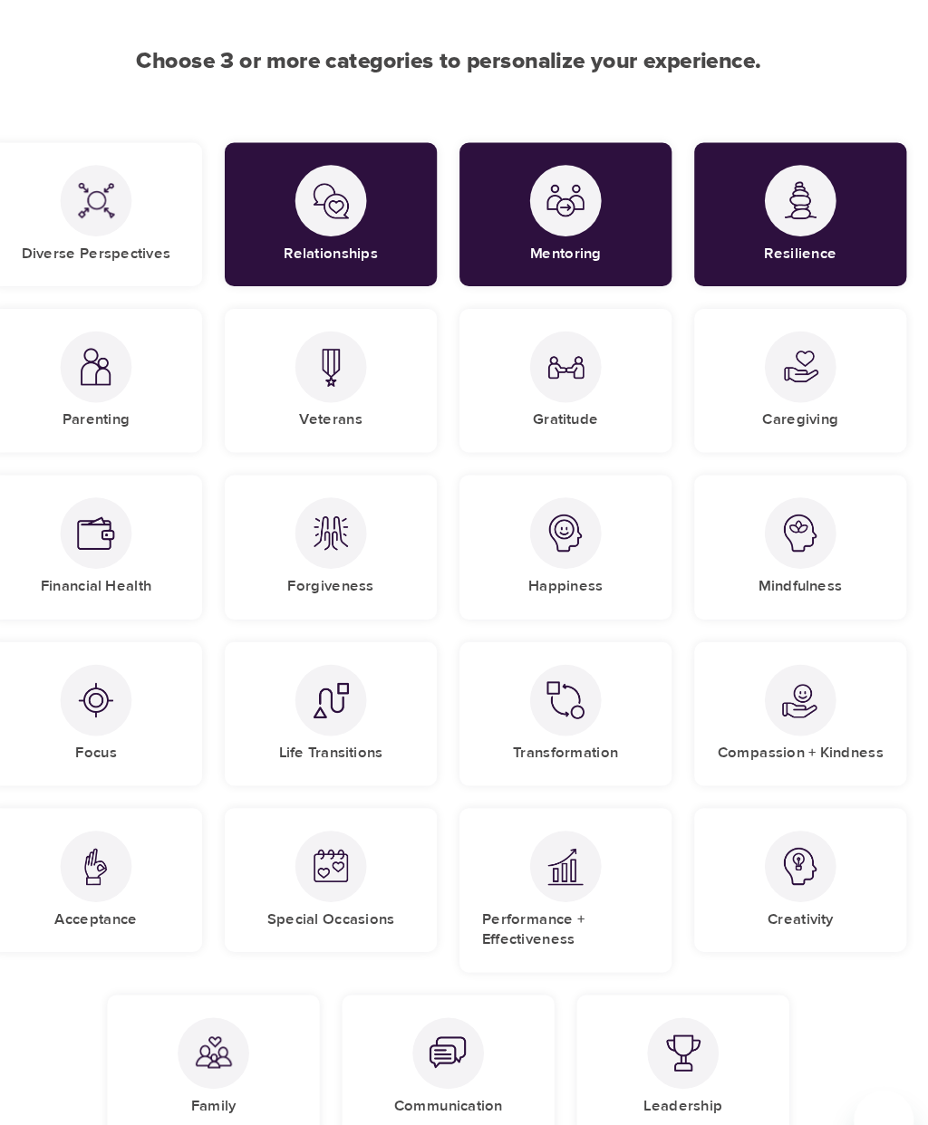
click at [446, 1004] on img at bounding box center [464, 1016] width 36 height 36
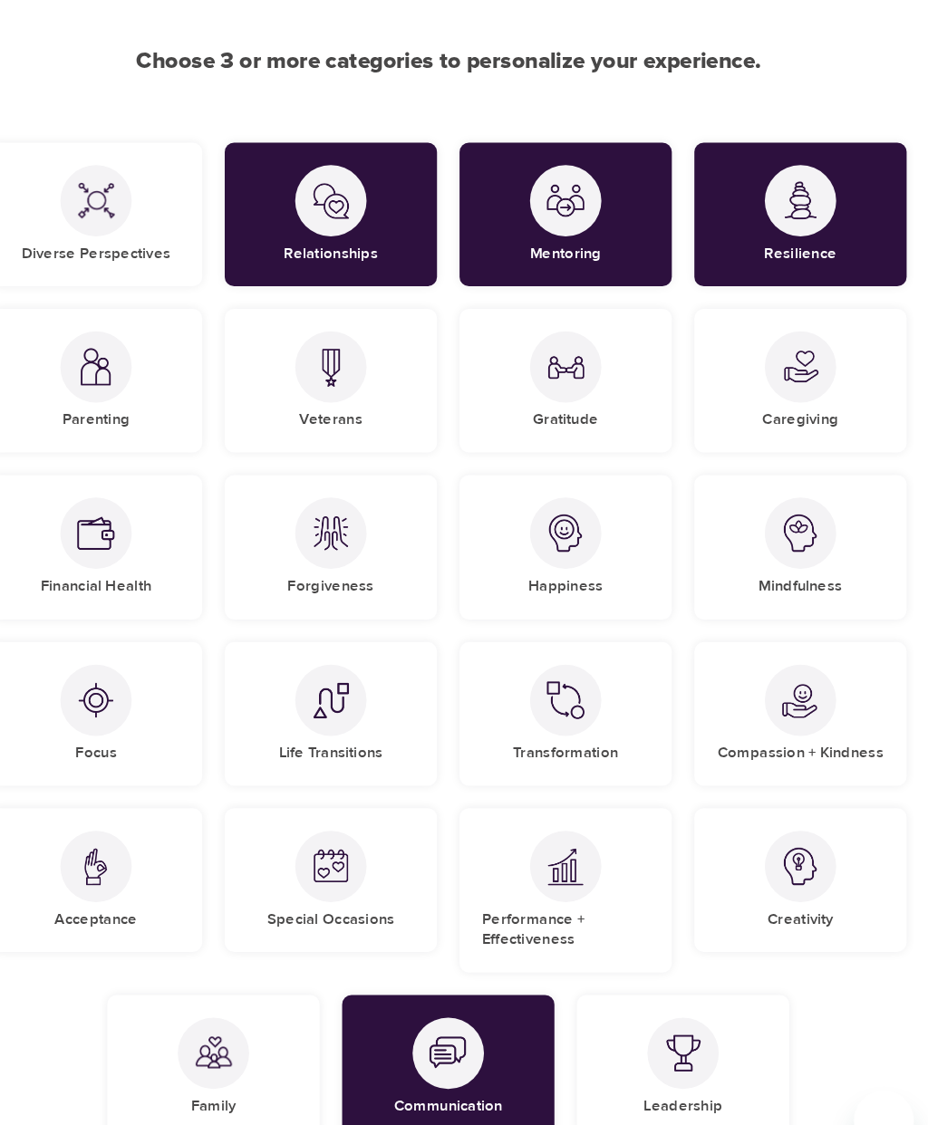
click at [559, 207] on img at bounding box center [577, 194] width 36 height 36
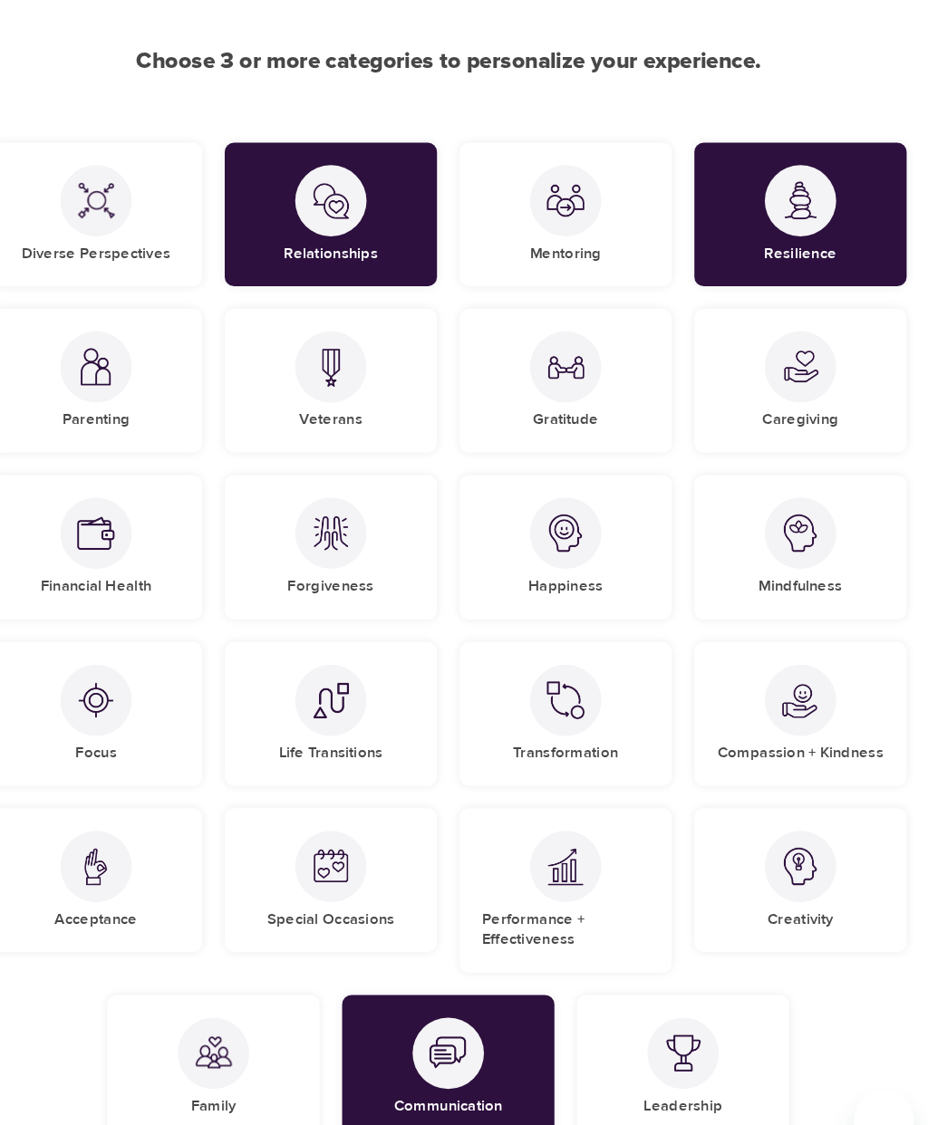
click at [795, 380] on div "Caregiving" at bounding box center [803, 367] width 205 height 139
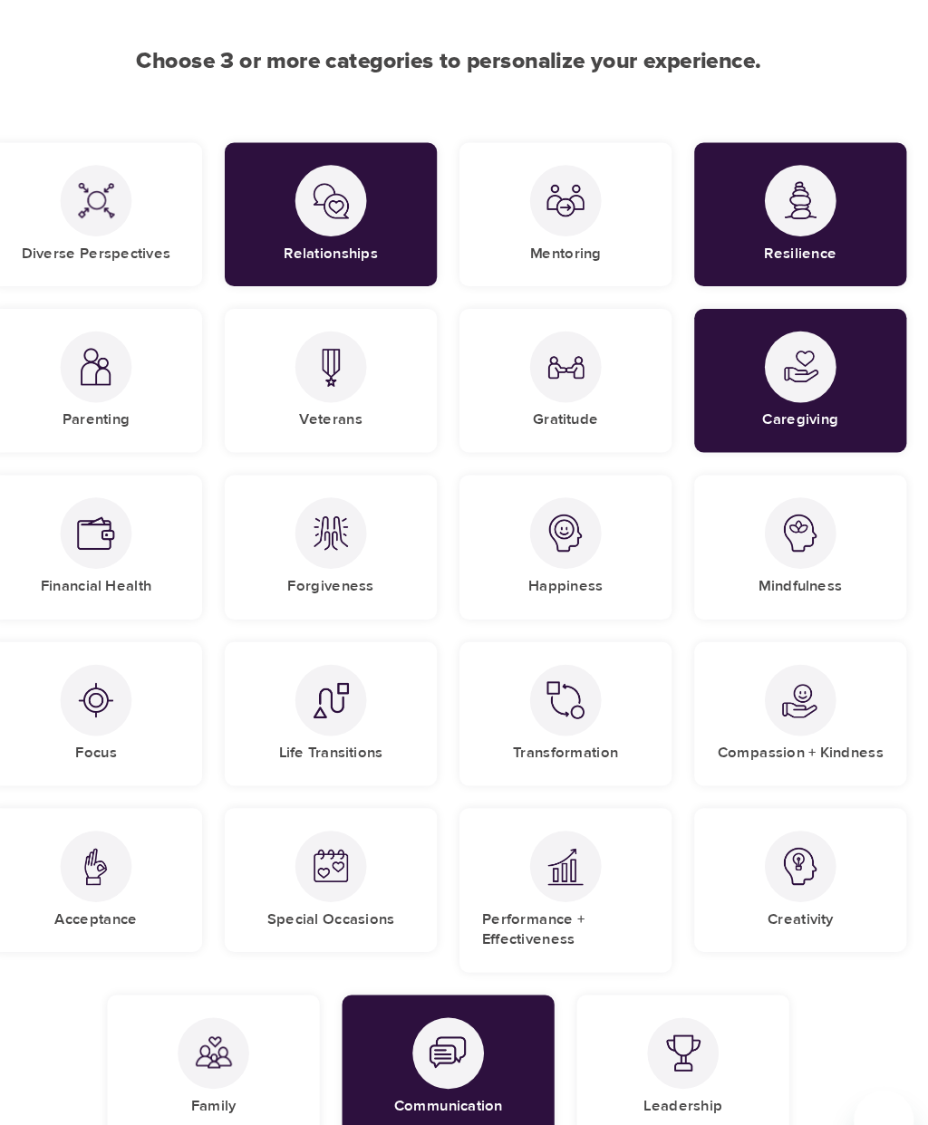
click at [372, 184] on div "Relationships" at bounding box center [350, 207] width 205 height 139
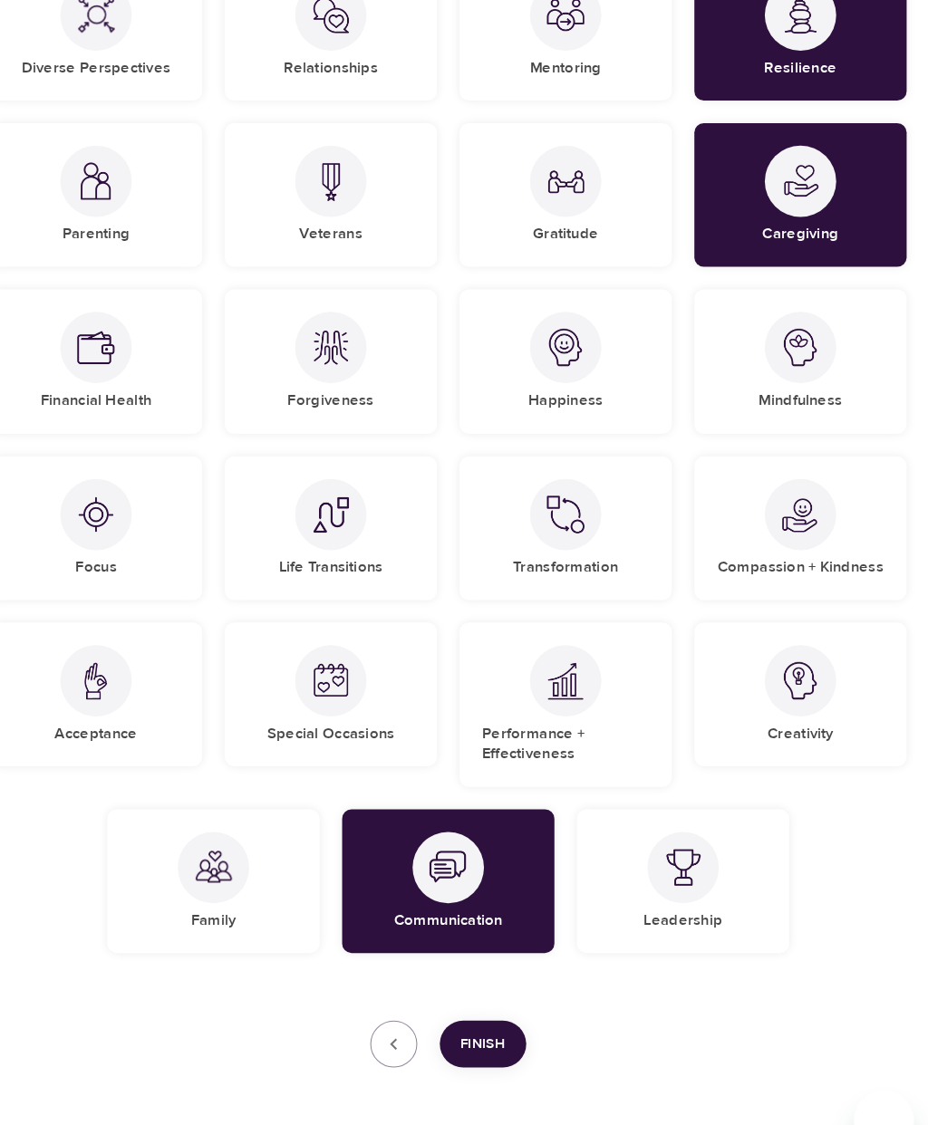
scroll to position [326, 0]
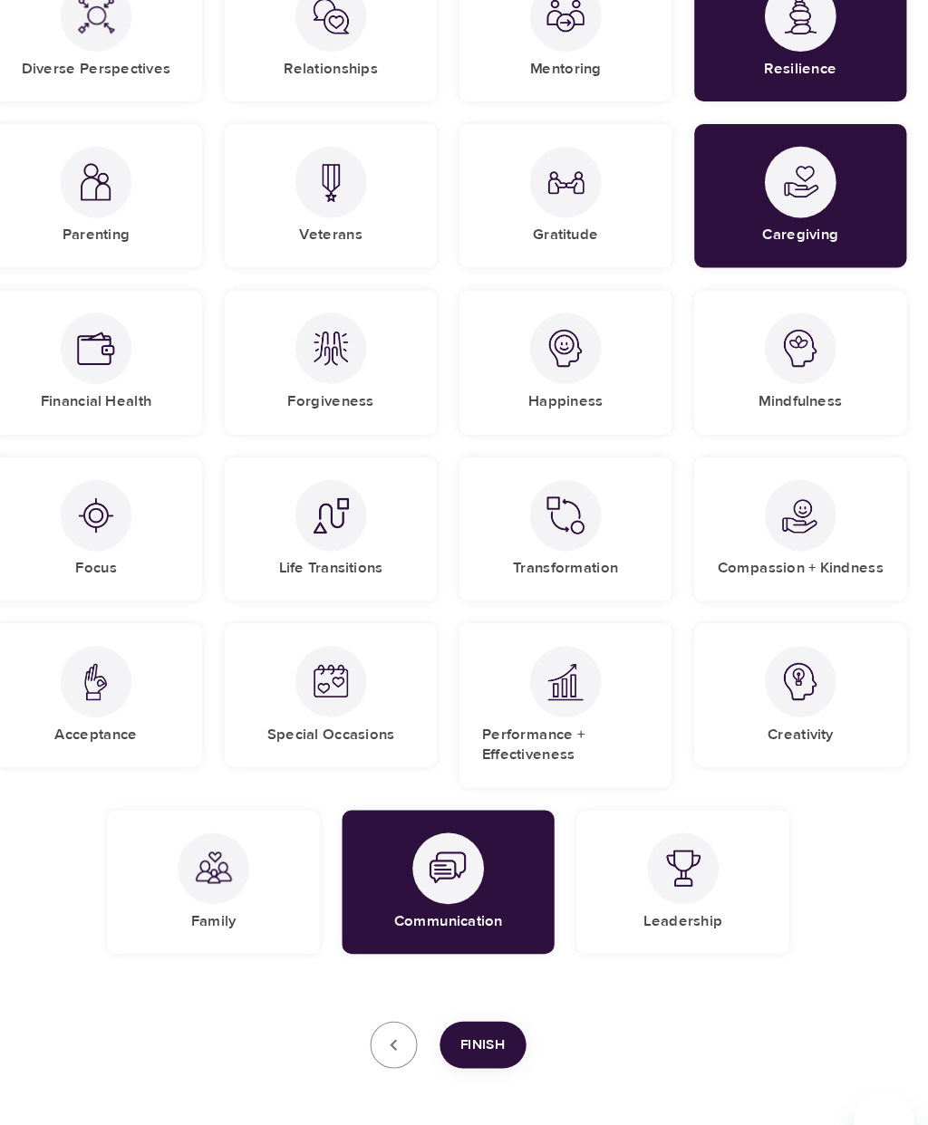
click at [481, 1009] on span "Finish" at bounding box center [497, 1009] width 43 height 24
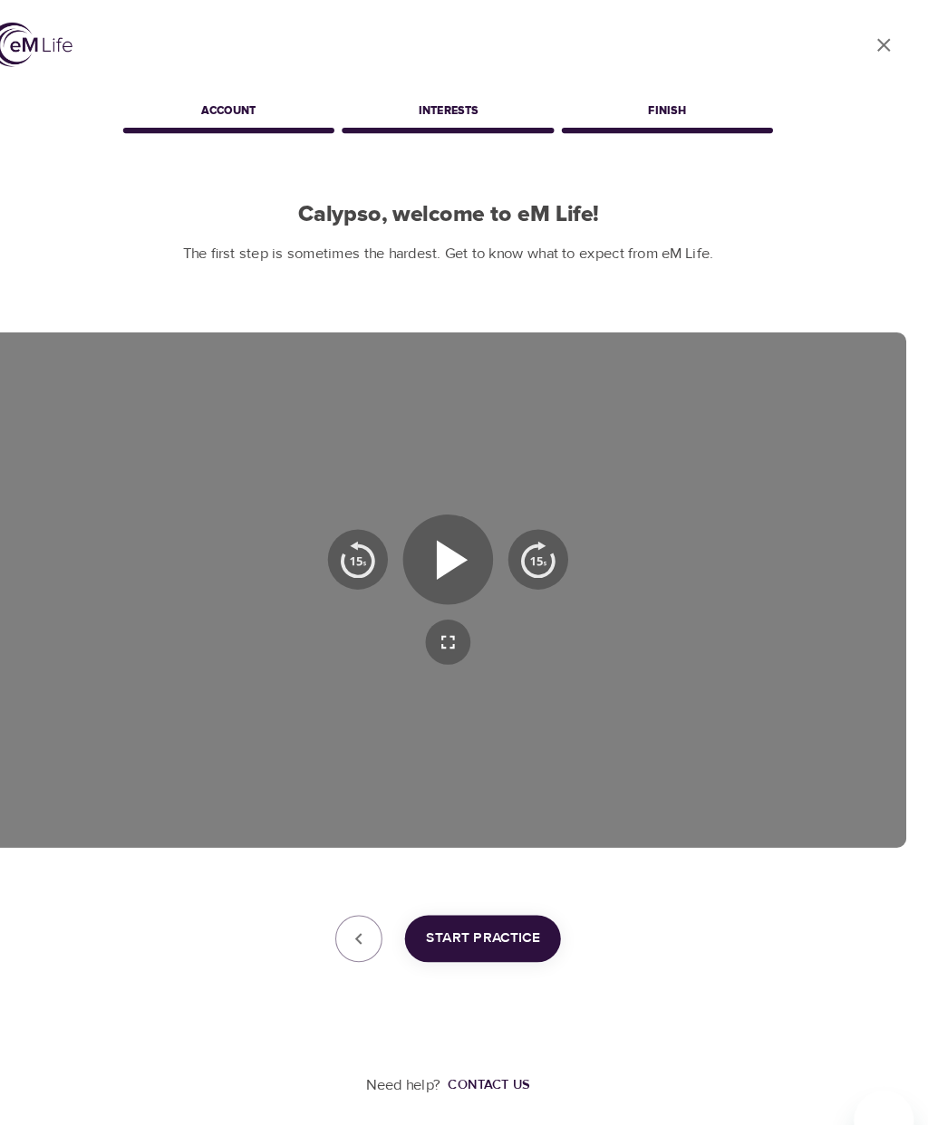
scroll to position [31, 0]
click at [447, 893] on span "Start Practice" at bounding box center [497, 905] width 111 height 24
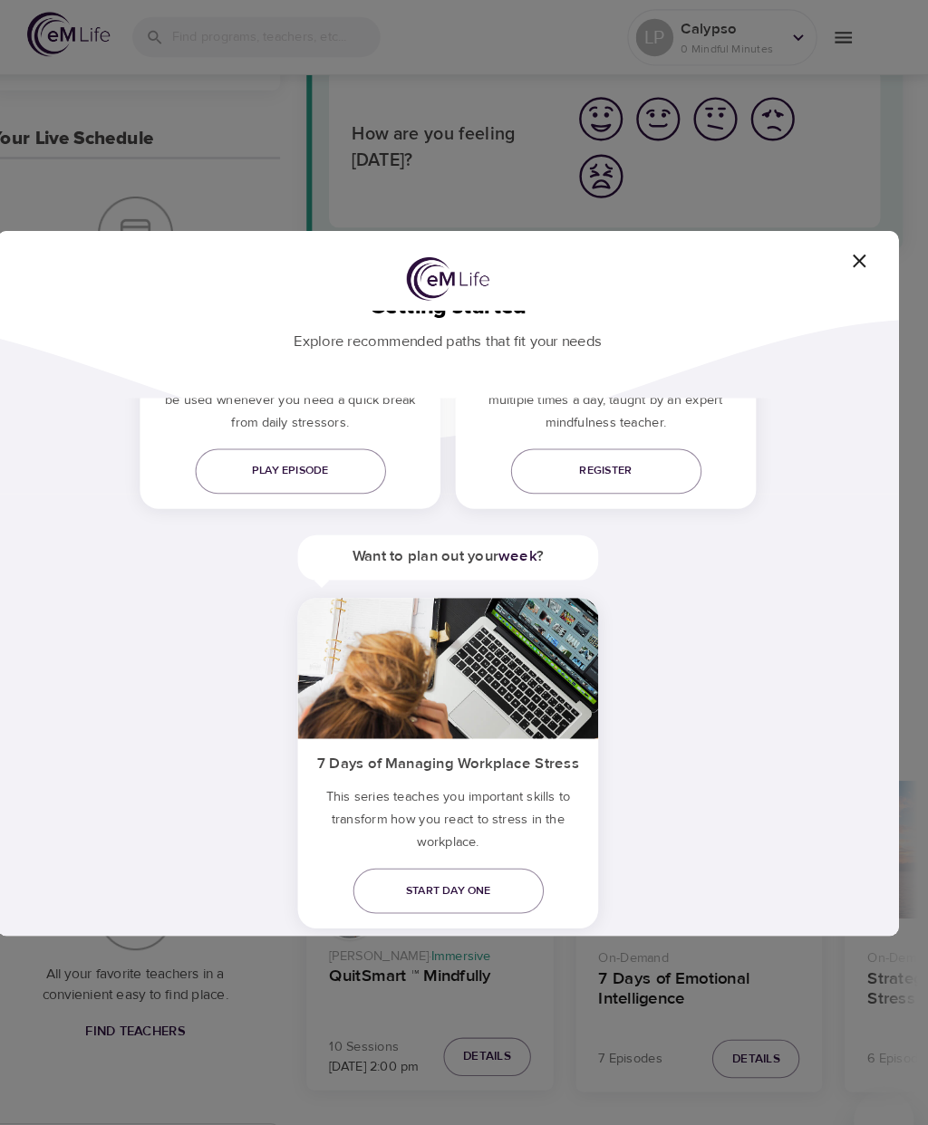
scroll to position [132, 0]
click at [488, 1021] on div "Getting started Explore recommended paths that fit your needs Do you need quick…" at bounding box center [464, 562] width 928 height 1125
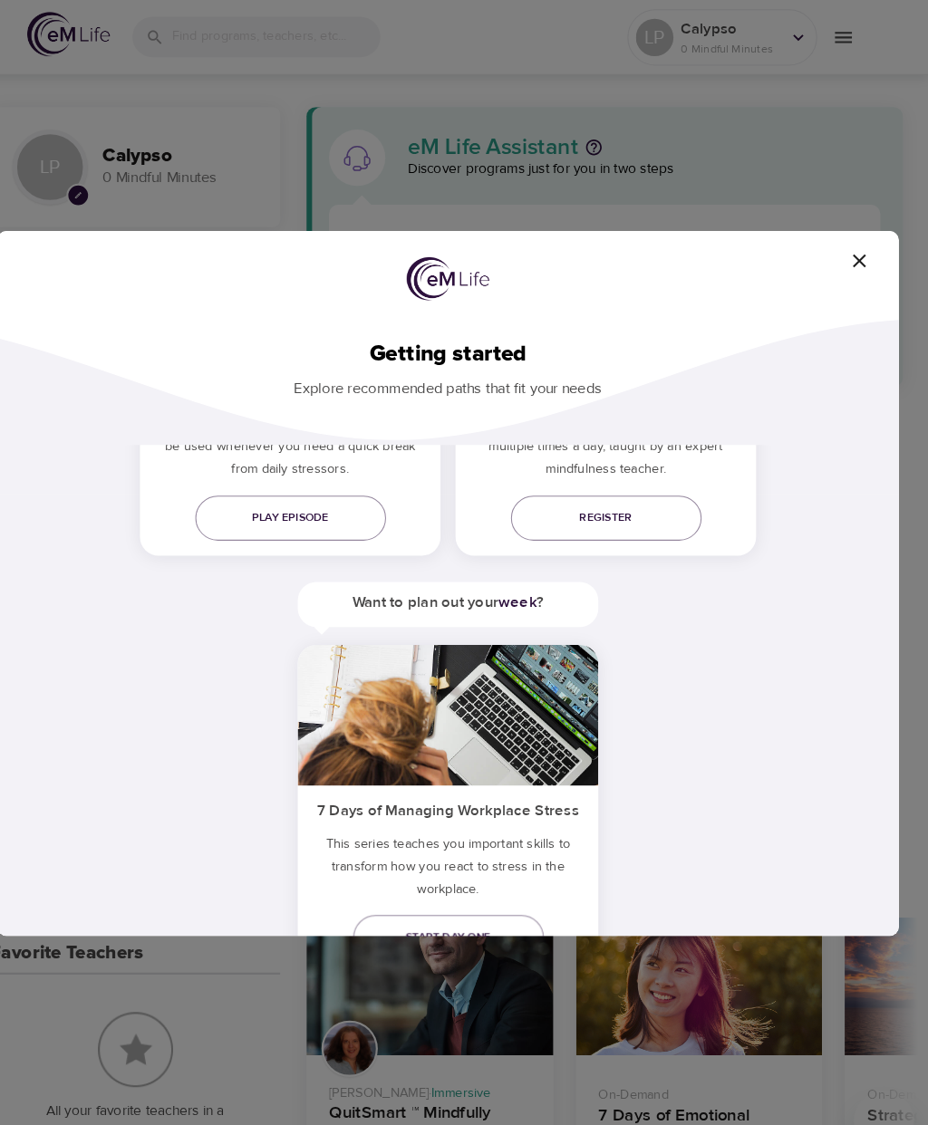
scroll to position [0, 0]
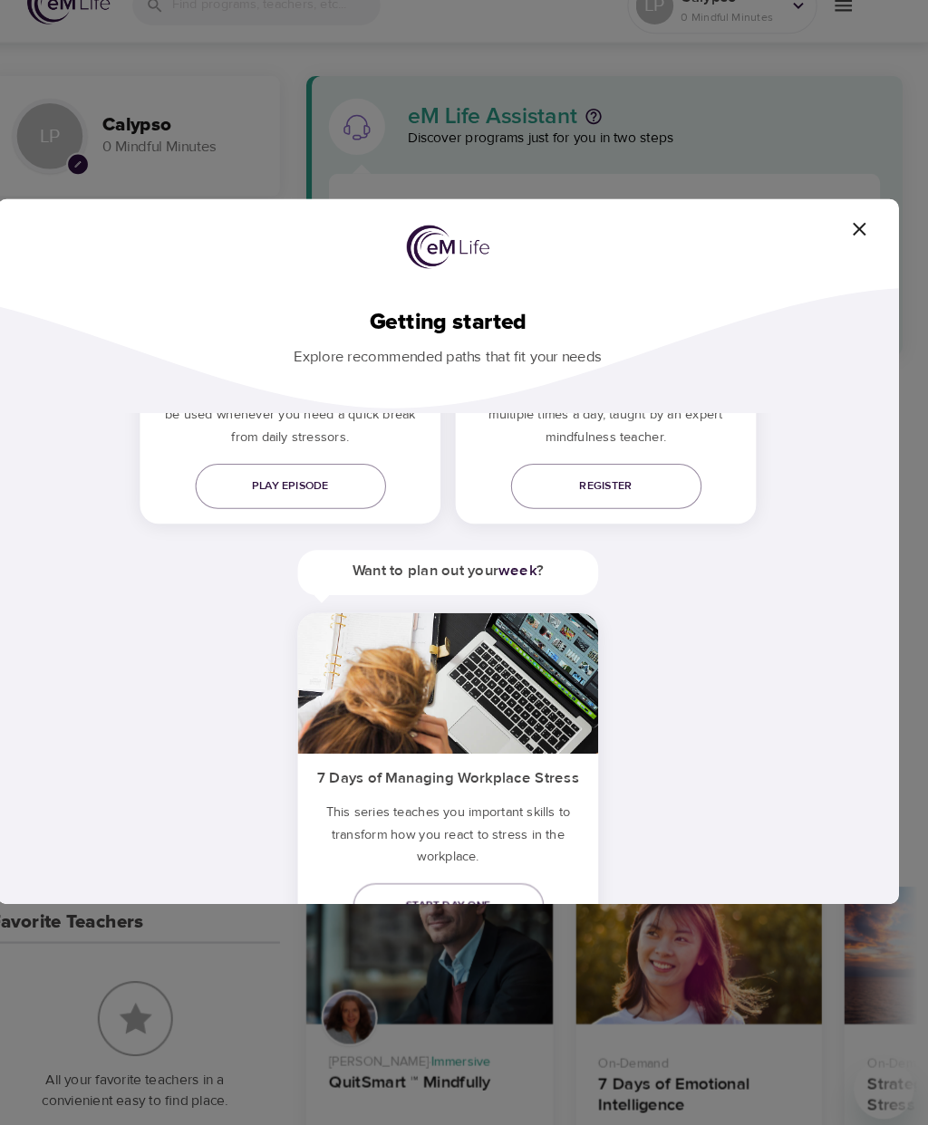
click at [850, 241] on icon "button" at bounding box center [861, 252] width 22 height 22
